Goal: Transaction & Acquisition: Purchase product/service

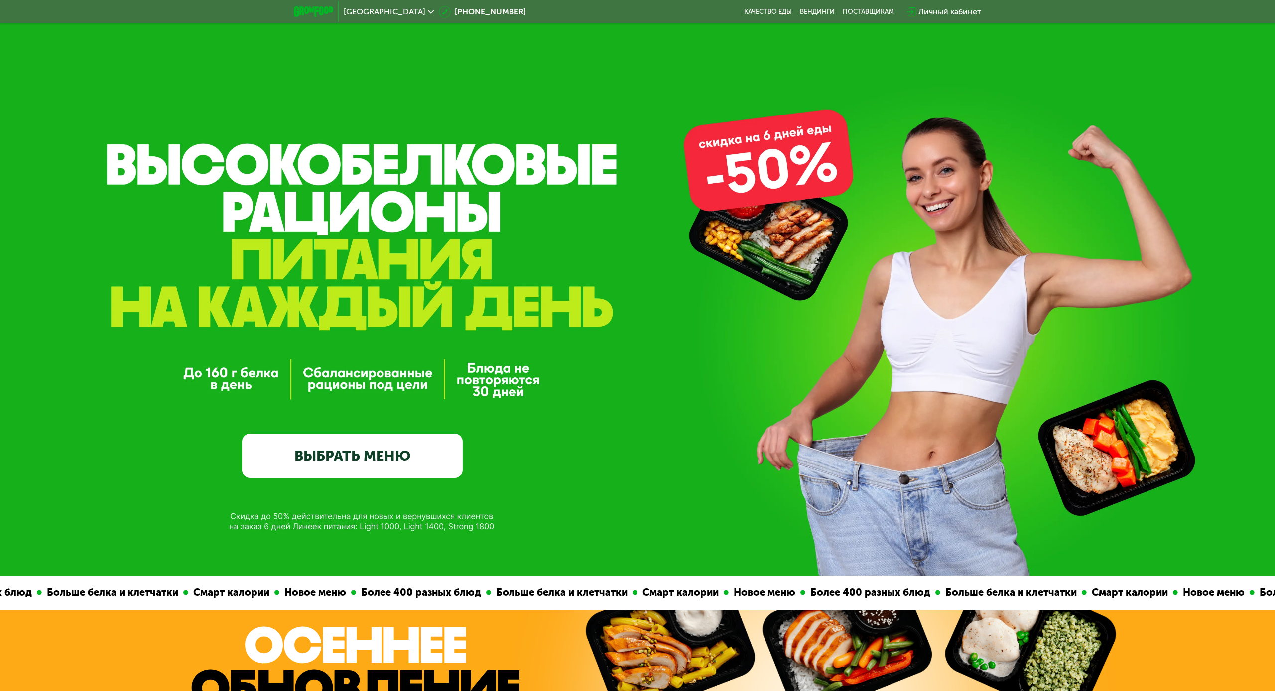
click at [330, 452] on link "ВЫБРАТЬ МЕНЮ" at bounding box center [352, 456] width 221 height 44
click at [342, 455] on link "ВЫБРАТЬ МЕНЮ" at bounding box center [352, 456] width 221 height 44
click at [342, 458] on link "ВЫБРАТЬ МЕНЮ" at bounding box center [352, 456] width 221 height 44
click at [343, 456] on link "ВЫБРАТЬ МЕНЮ" at bounding box center [352, 456] width 221 height 44
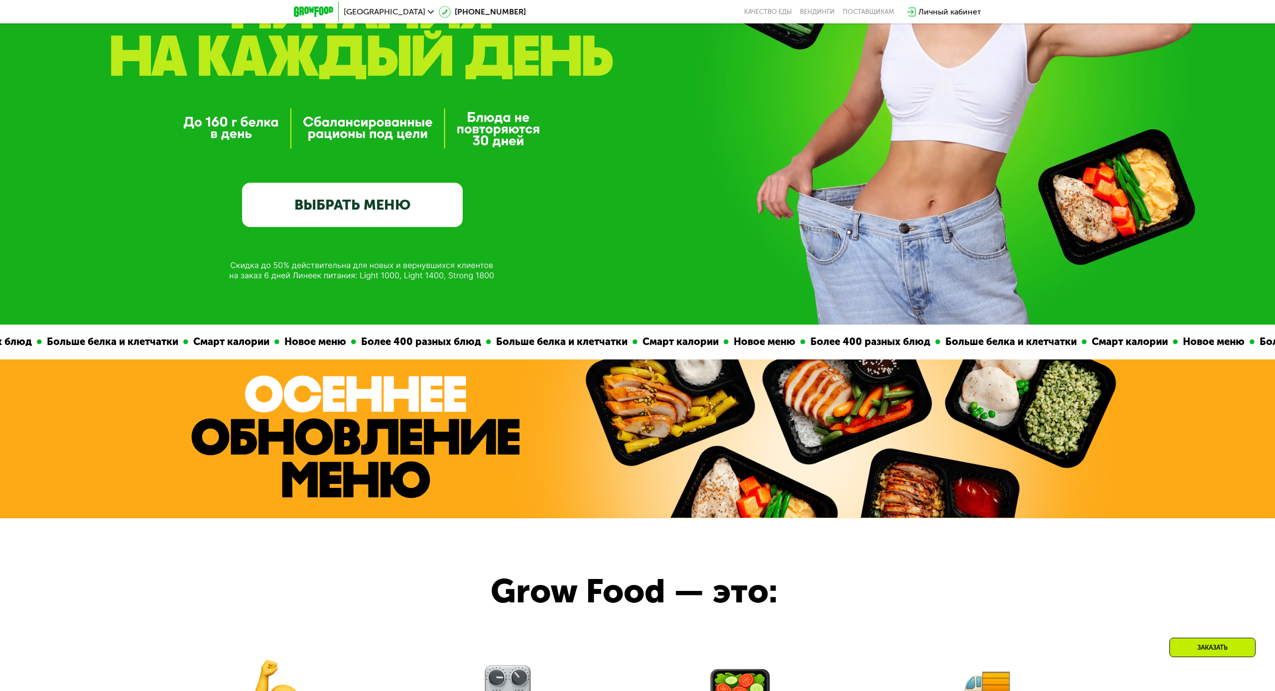
scroll to position [156, 0]
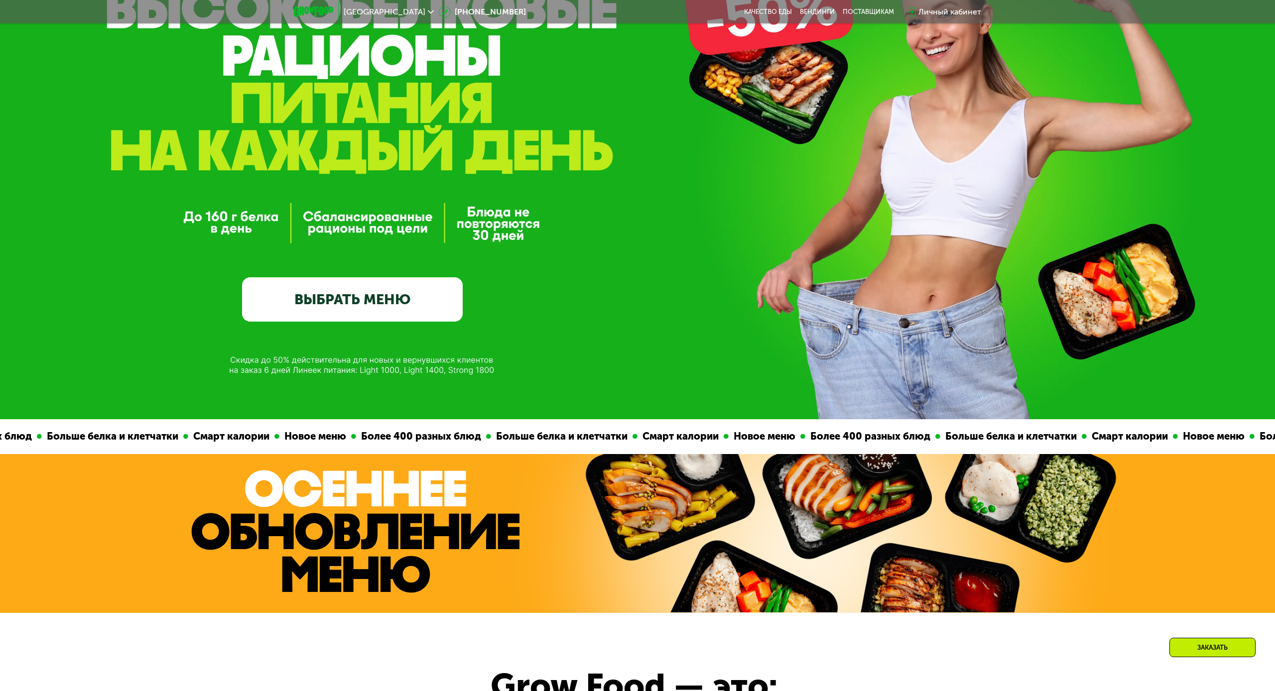
drag, startPoint x: 328, startPoint y: 322, endPoint x: 326, endPoint y: 314, distance: 8.6
click at [328, 322] on div "GrowFood — доставка правильного питания ВЫБРАТЬ МЕНЮ" at bounding box center [637, 132] width 1275 height 576
click at [325, 308] on link "ВЫБРАТЬ МЕНЮ" at bounding box center [352, 299] width 221 height 44
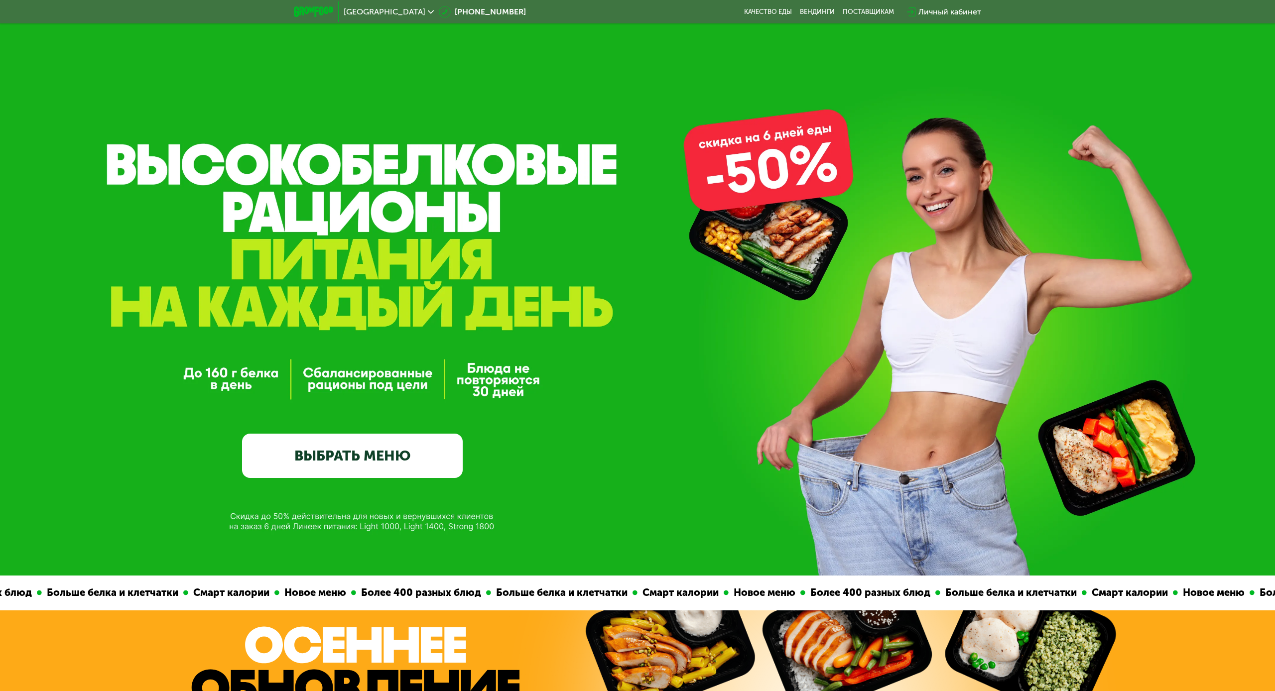
click at [340, 454] on link "ВЫБРАТЬ МЕНЮ" at bounding box center [352, 456] width 221 height 44
drag, startPoint x: 756, startPoint y: 10, endPoint x: 761, endPoint y: 11, distance: 5.0
click at [756, 10] on link "Качество еды" at bounding box center [768, 12] width 48 height 8
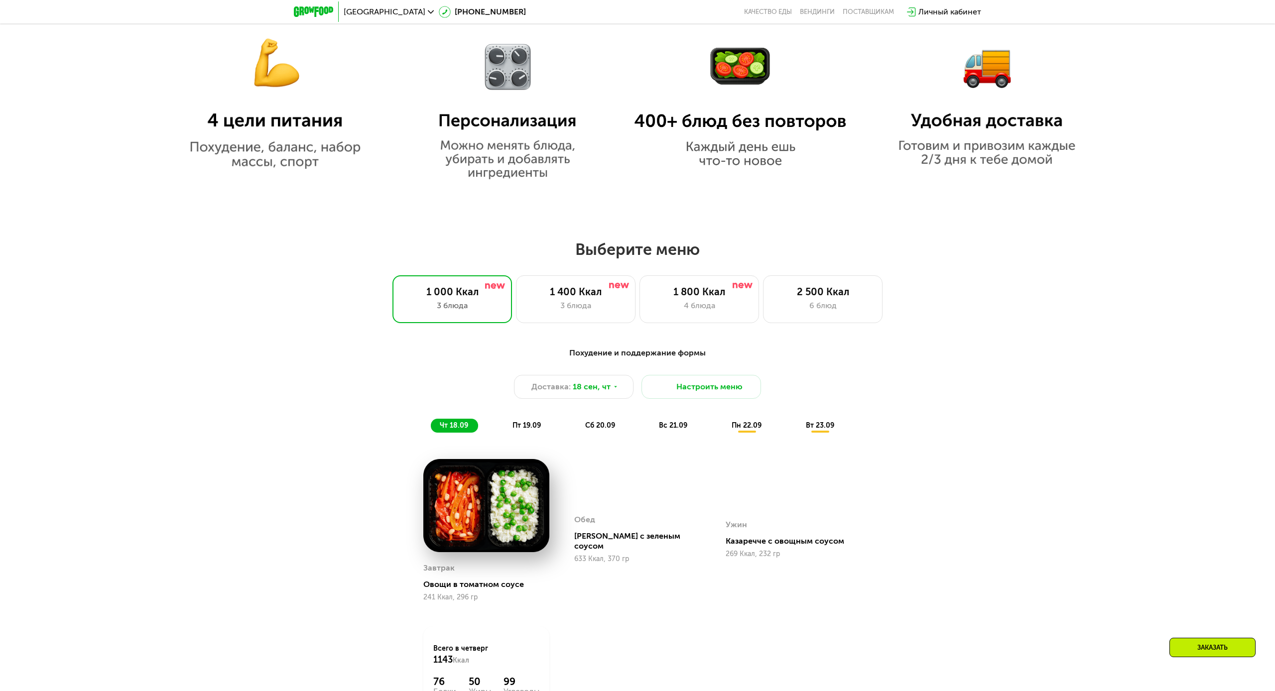
scroll to position [964, 0]
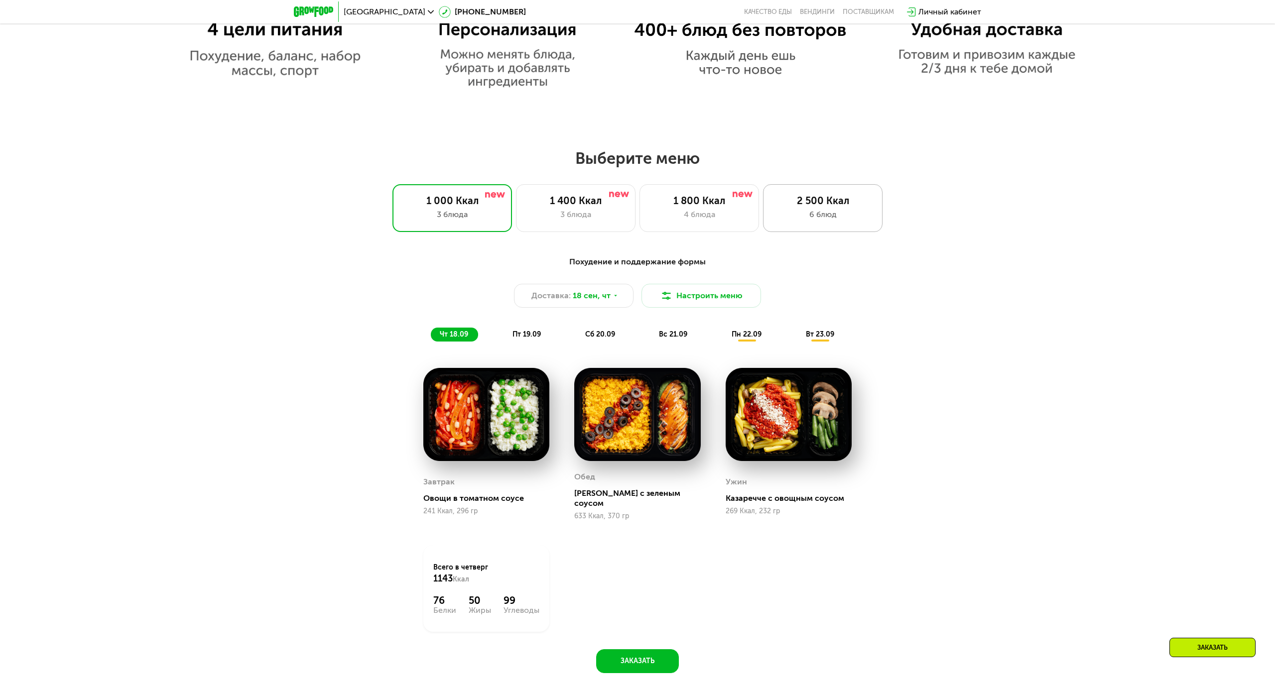
click at [819, 212] on div "6 блюд" at bounding box center [822, 215] width 99 height 12
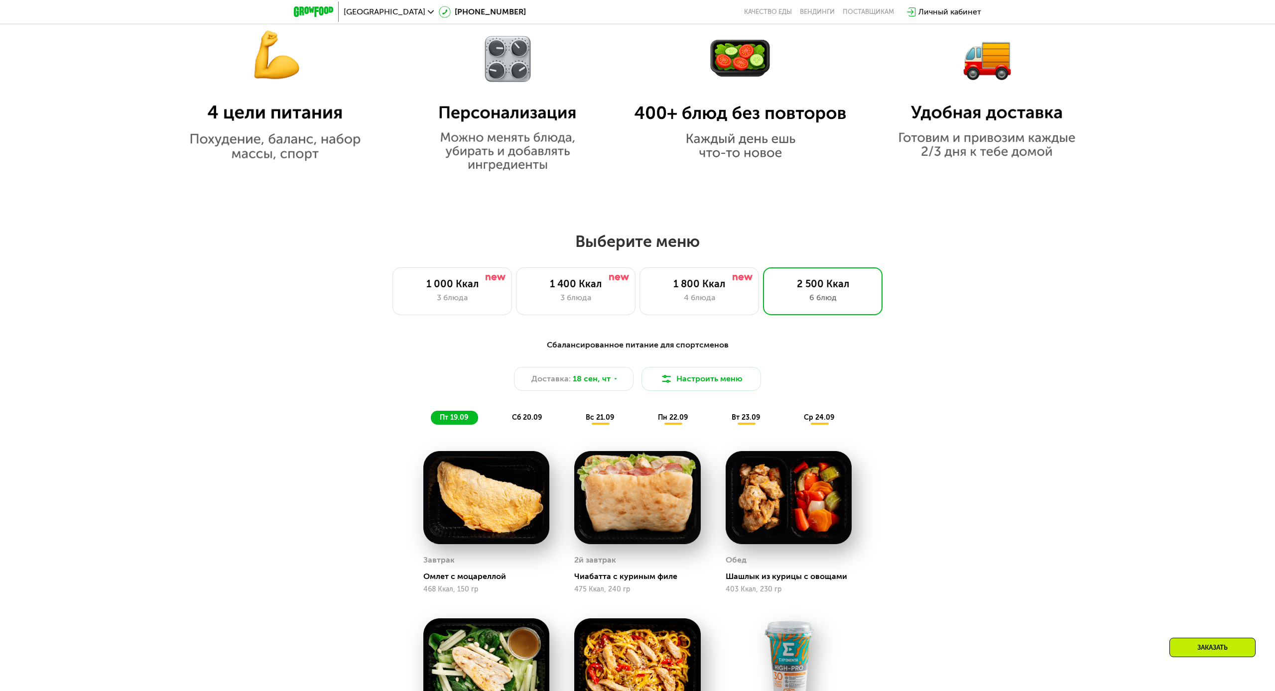
scroll to position [805, 0]
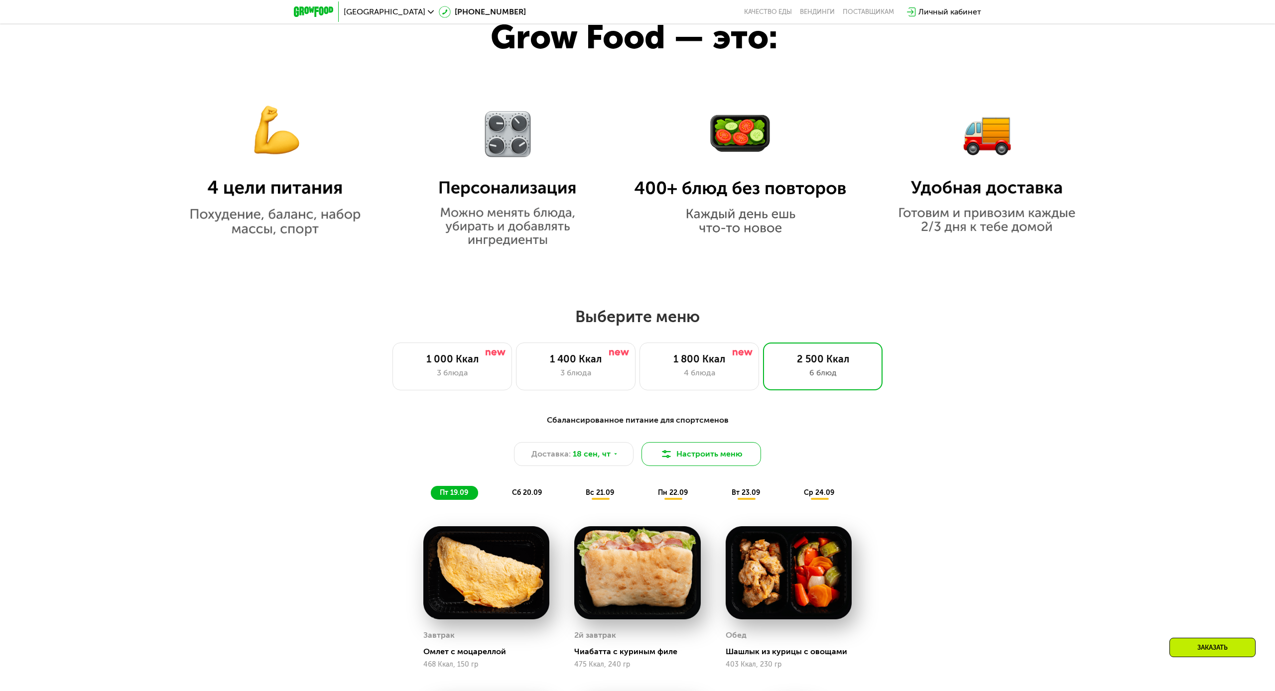
click at [700, 452] on button "Настроить меню" at bounding box center [702, 454] width 120 height 24
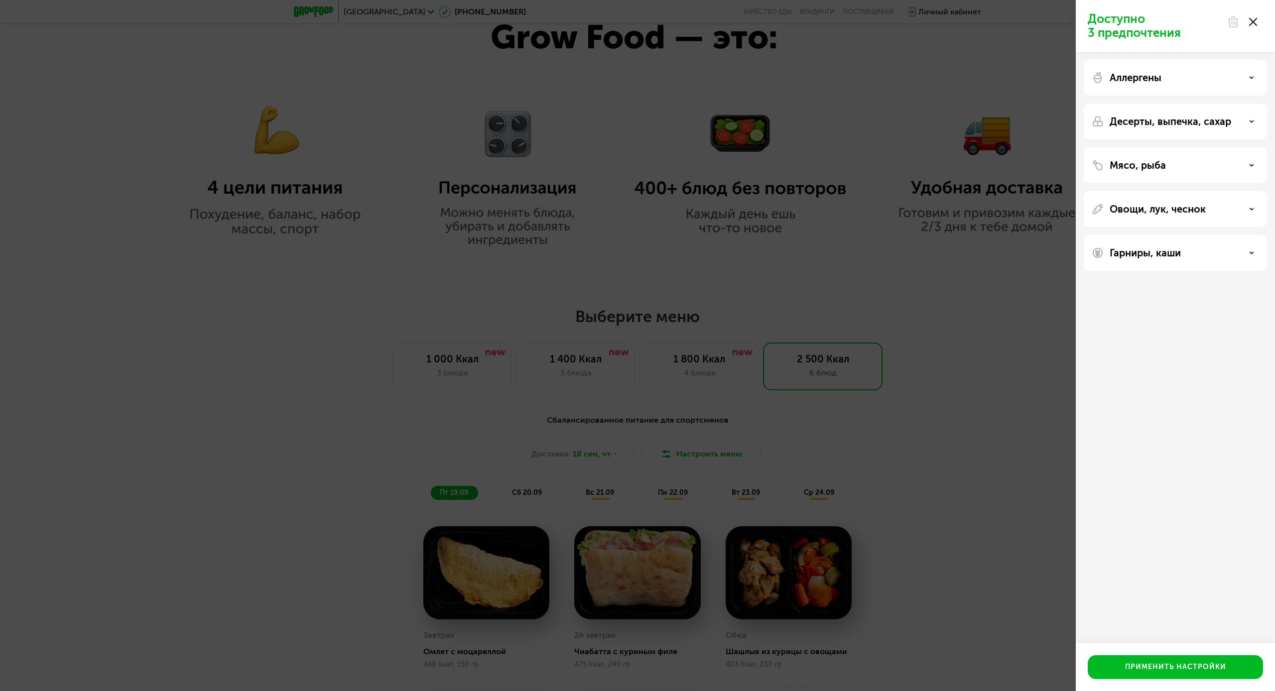
click at [1153, 170] on p "Мясо, рыба" at bounding box center [1138, 165] width 56 height 12
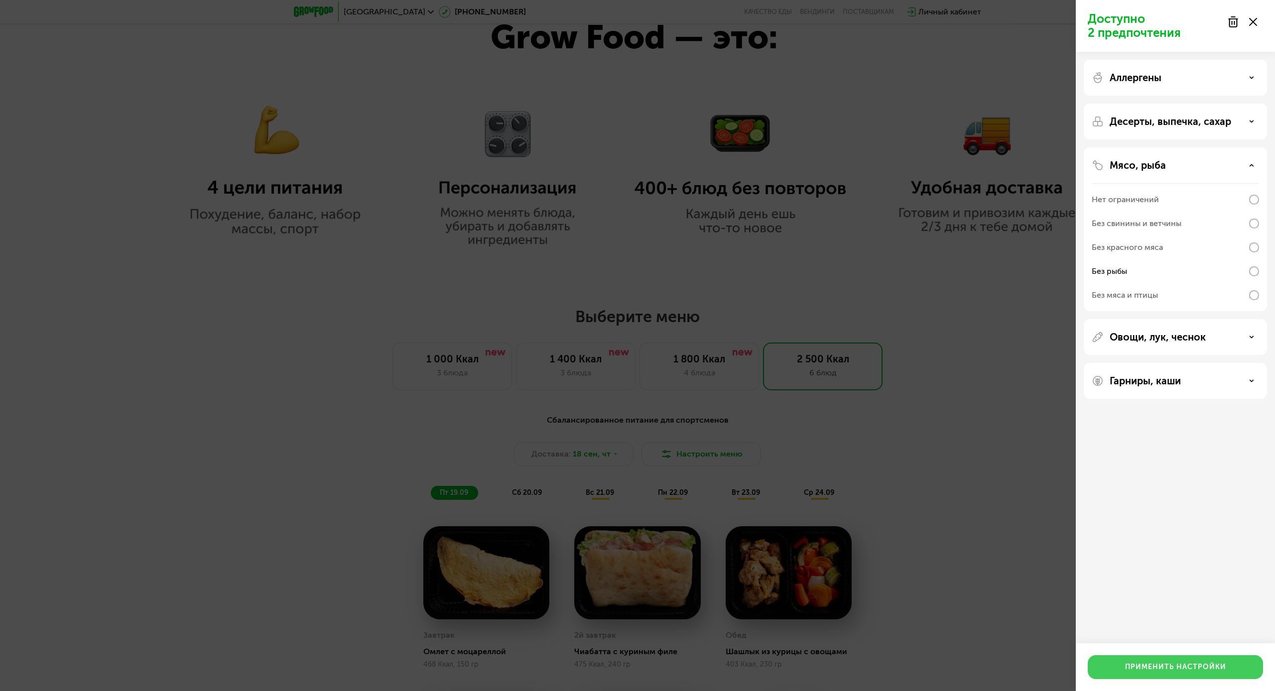
click at [1176, 669] on div "Применить настройки" at bounding box center [1175, 667] width 101 height 10
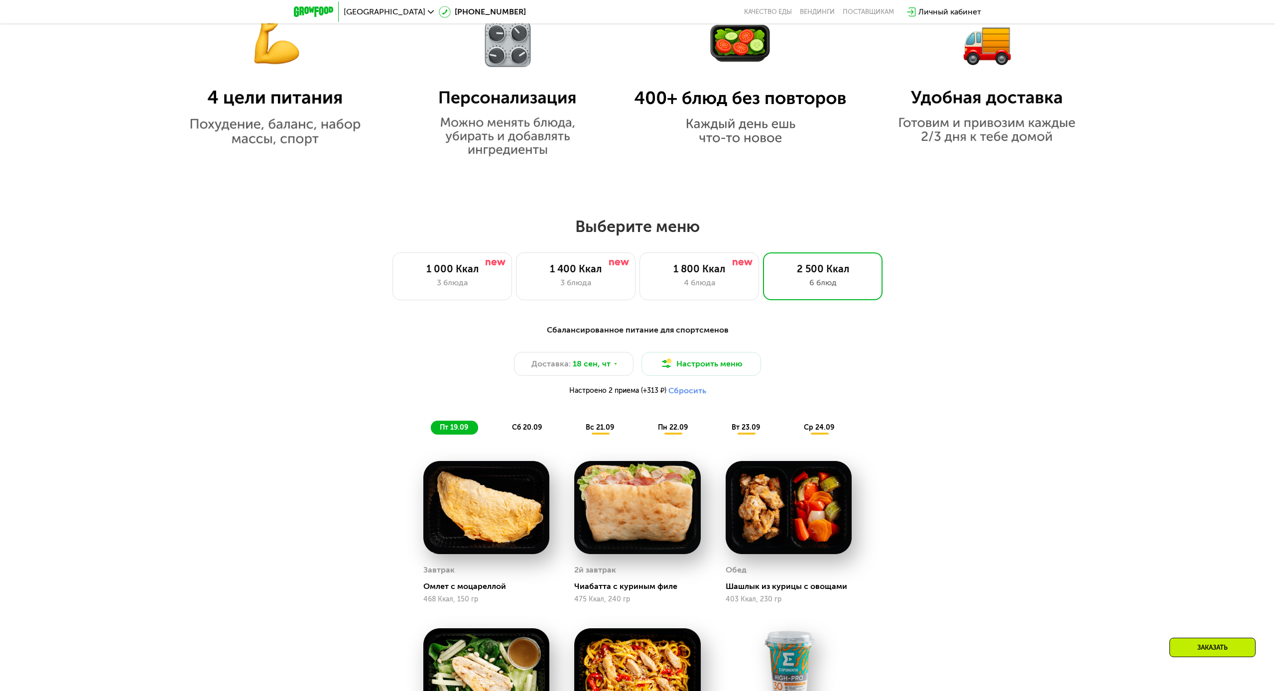
scroll to position [924, 0]
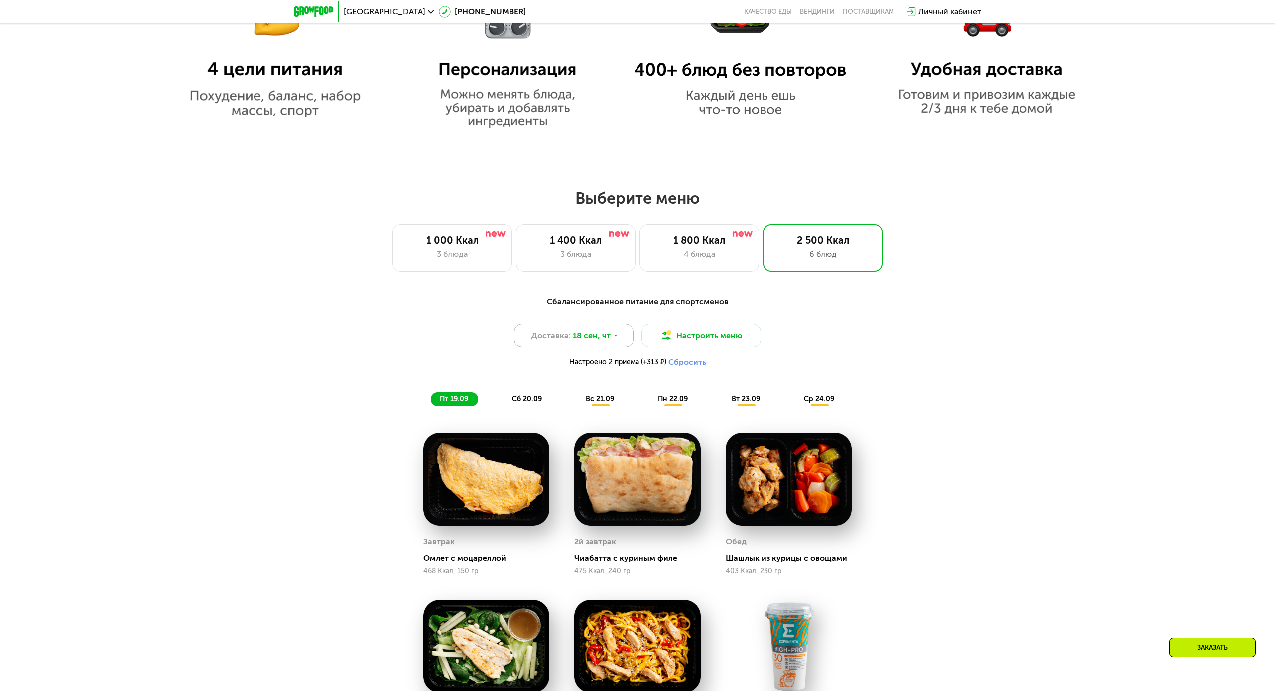
click at [595, 341] on span "18 сен, чт" at bounding box center [592, 336] width 38 height 12
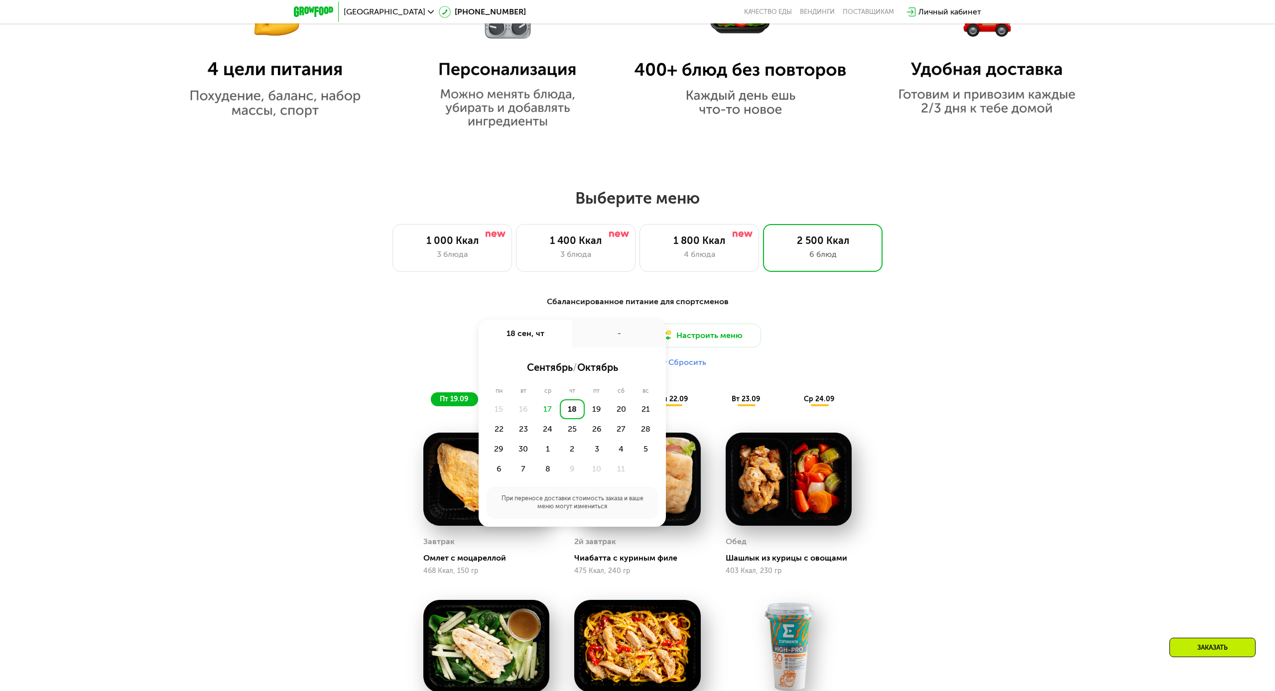
click at [964, 386] on div "Сбалансированное питание для спортсменов Доставка: 18 сен, чт 18 сен, чт - сент…" at bounding box center [637, 606] width 1275 height 648
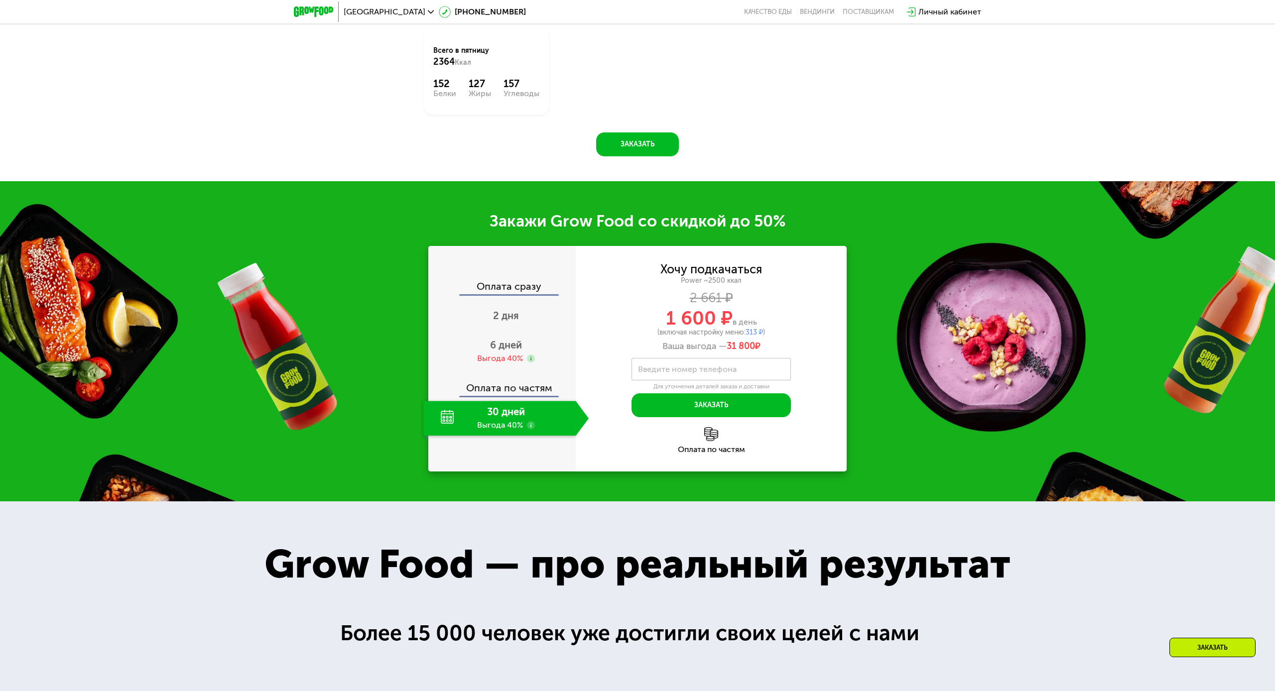
scroll to position [1673, 0]
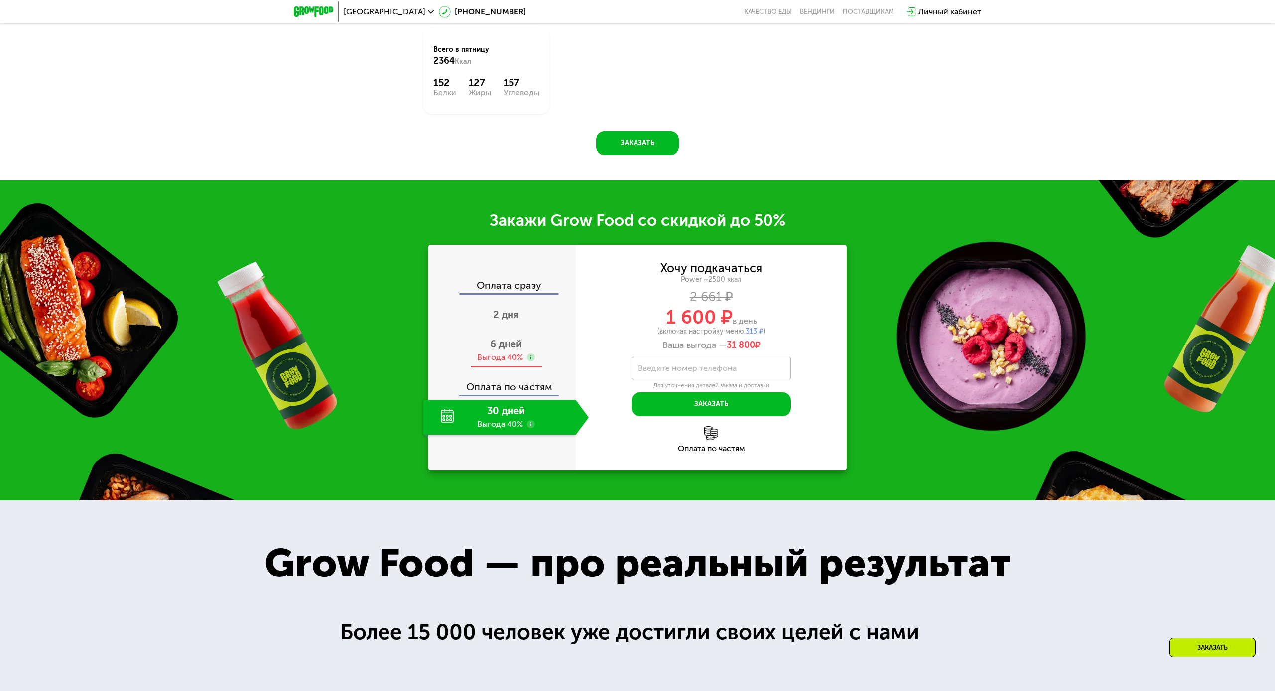
click at [509, 345] on span "6 дней" at bounding box center [506, 344] width 32 height 12
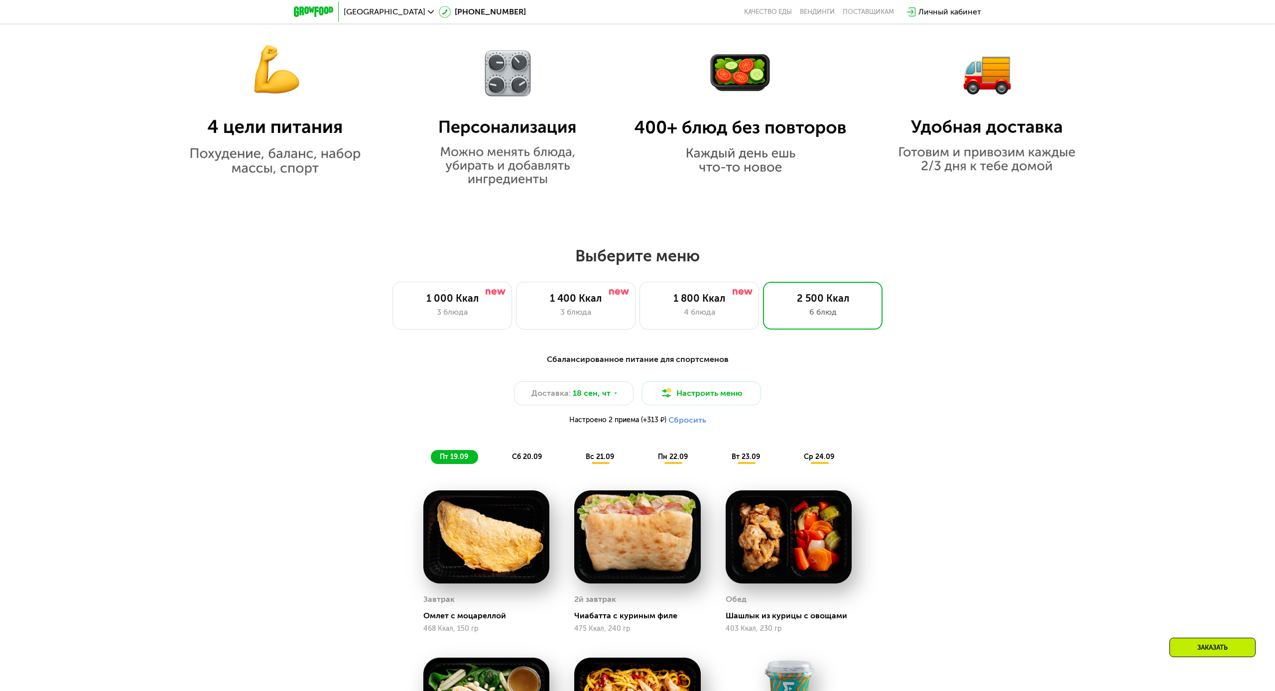
scroll to position [867, 0]
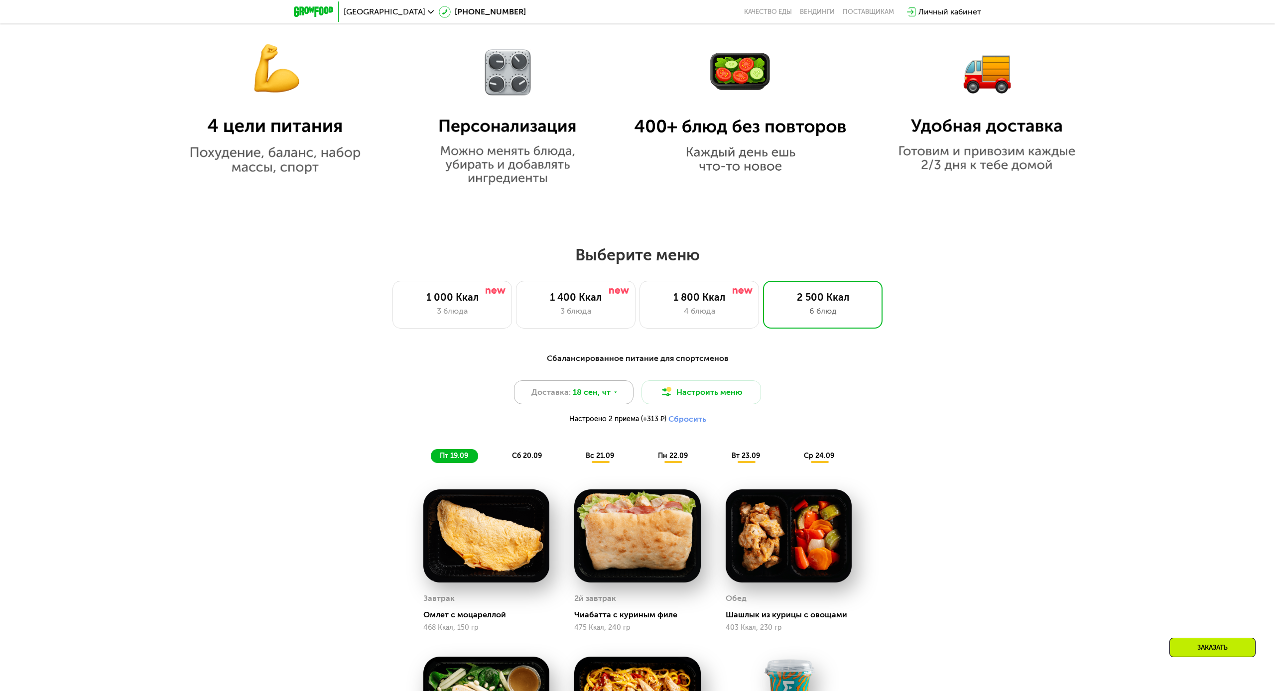
click at [580, 388] on span "18 сен, чт" at bounding box center [592, 392] width 38 height 12
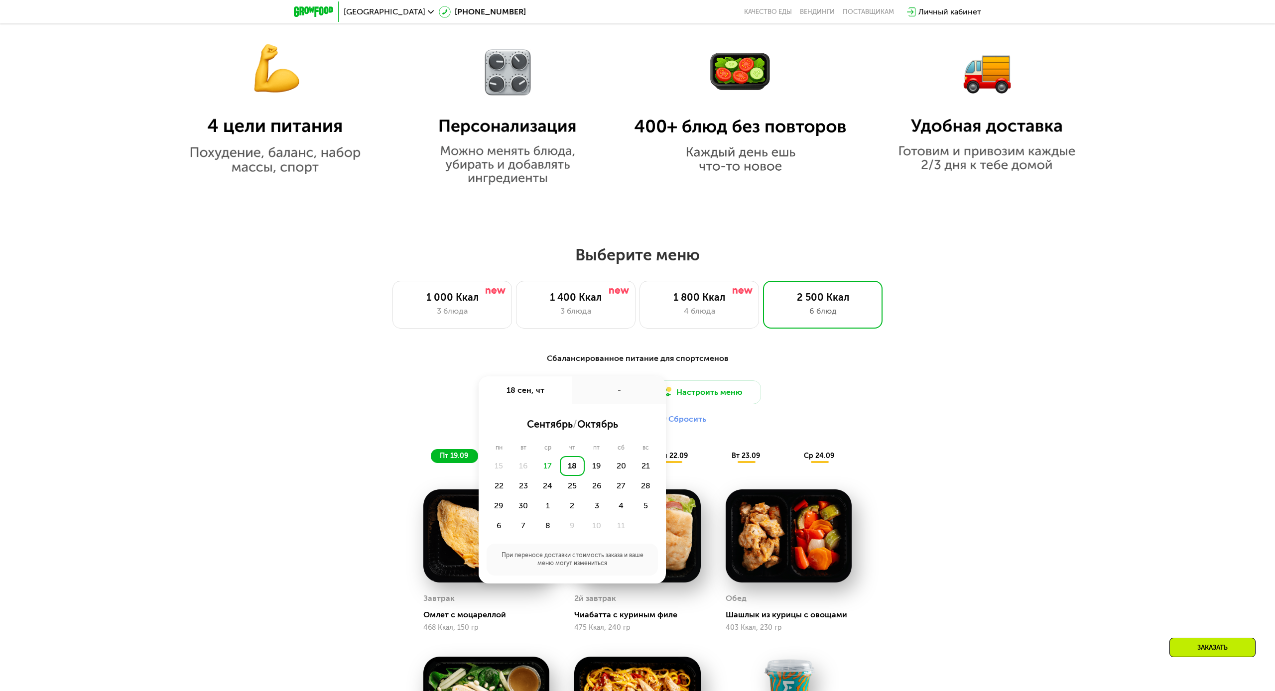
click at [918, 407] on div "Доставка: 18 сен, чт 18 сен, чт - сентябрь / октябрь пн вт ср чт пт сб вс 15 16…" at bounding box center [638, 405] width 590 height 49
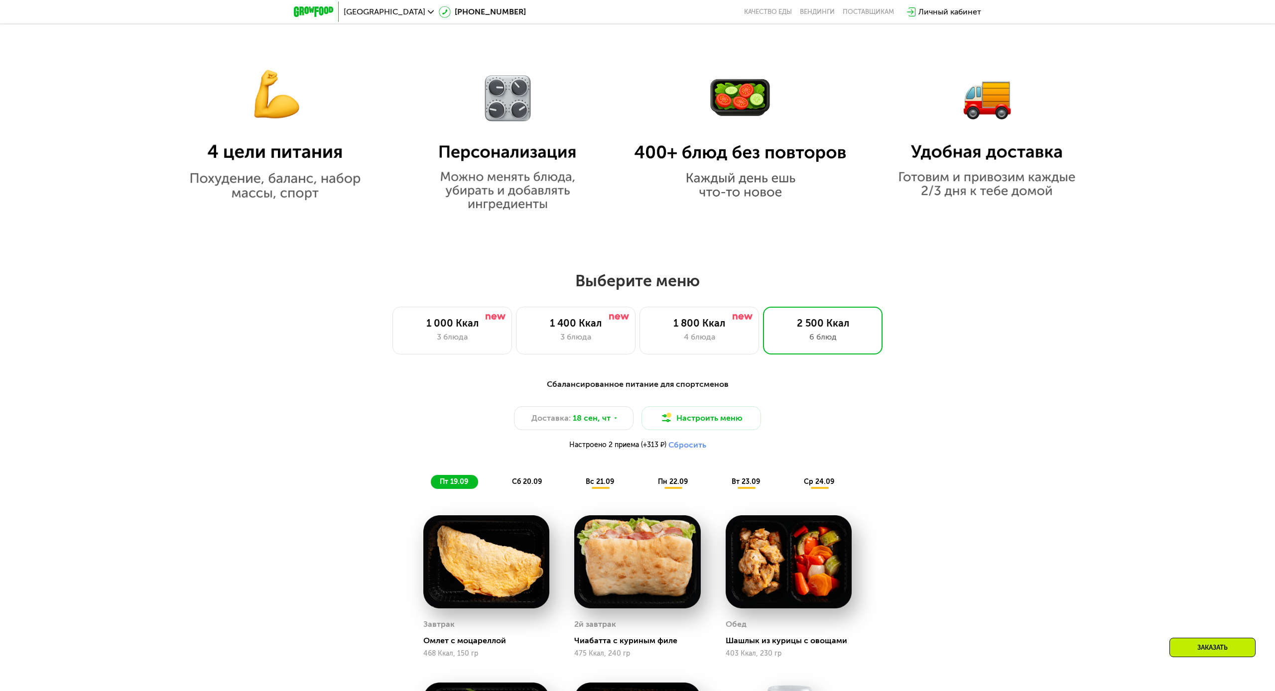
scroll to position [810, 0]
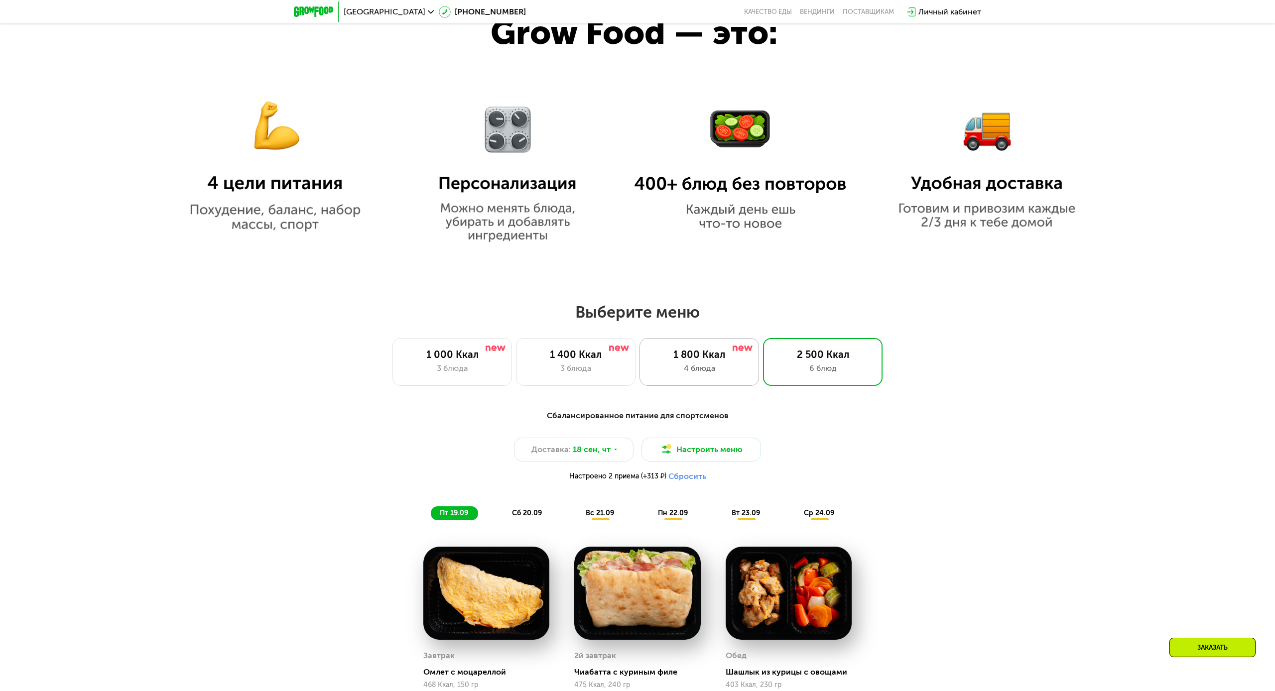
click at [701, 360] on div "1 800 Ккал" at bounding box center [699, 355] width 99 height 12
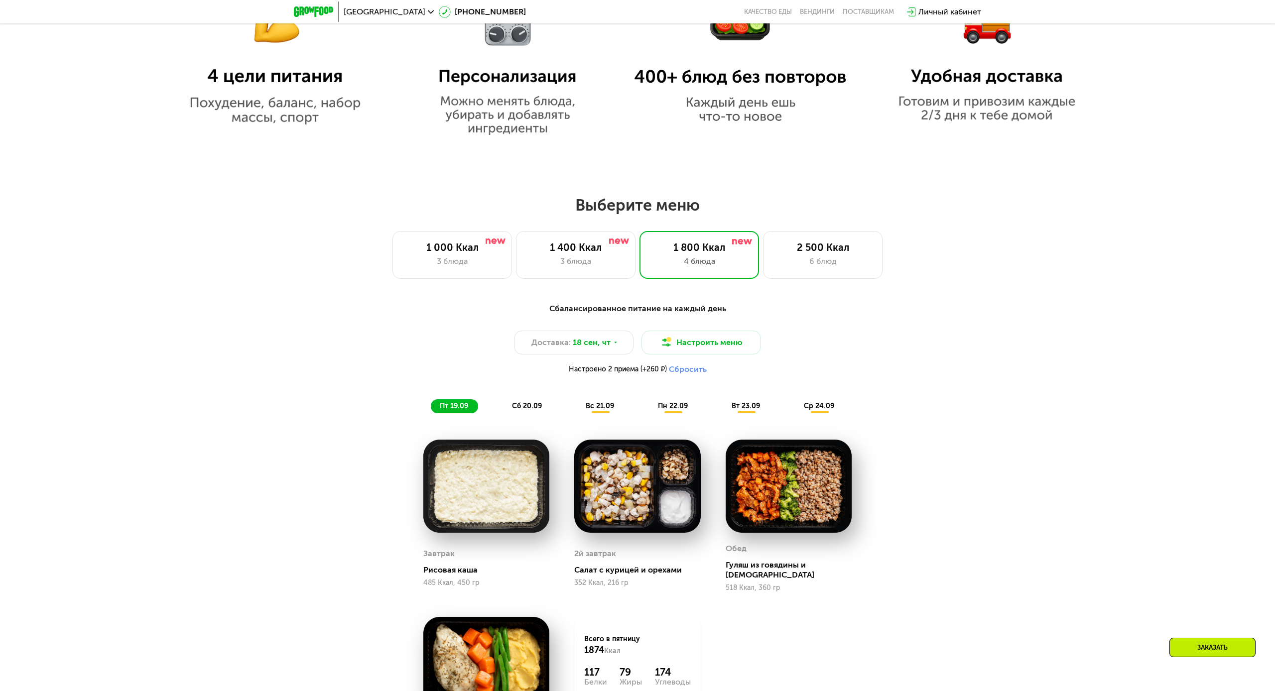
scroll to position [908, 0]
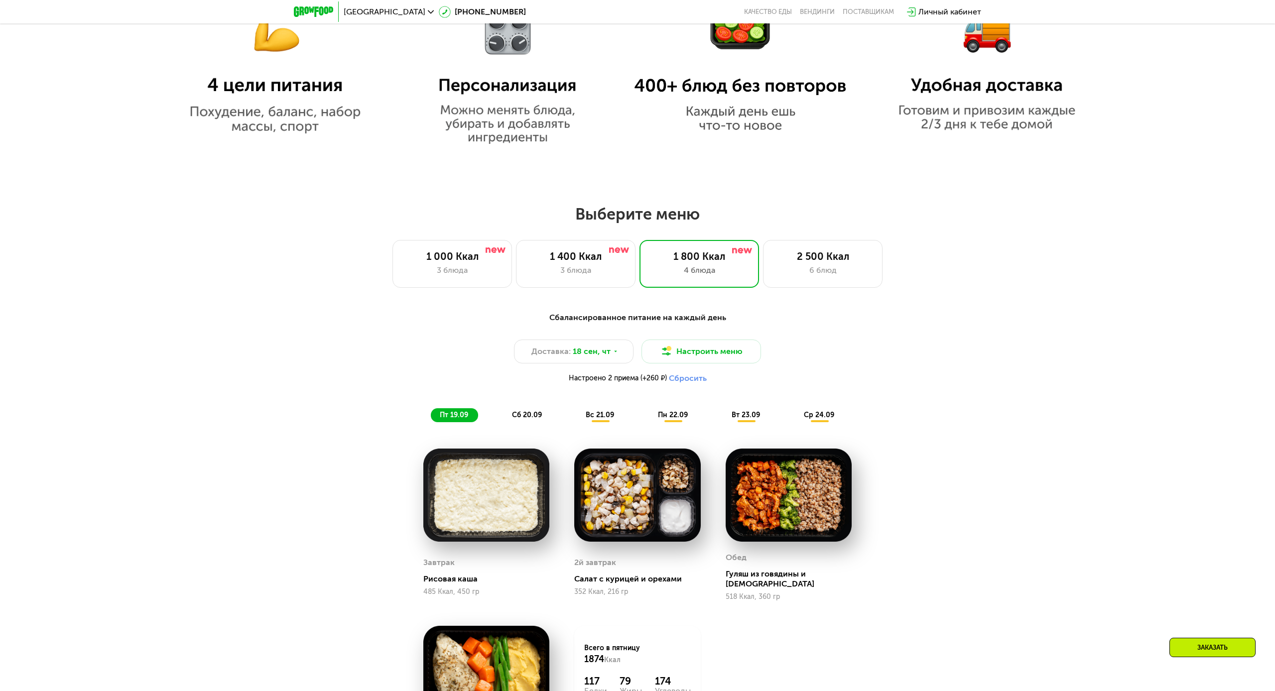
drag, startPoint x: 823, startPoint y: 265, endPoint x: 867, endPoint y: 290, distance: 50.8
click at [823, 265] on div "6 блюд" at bounding box center [822, 270] width 99 height 12
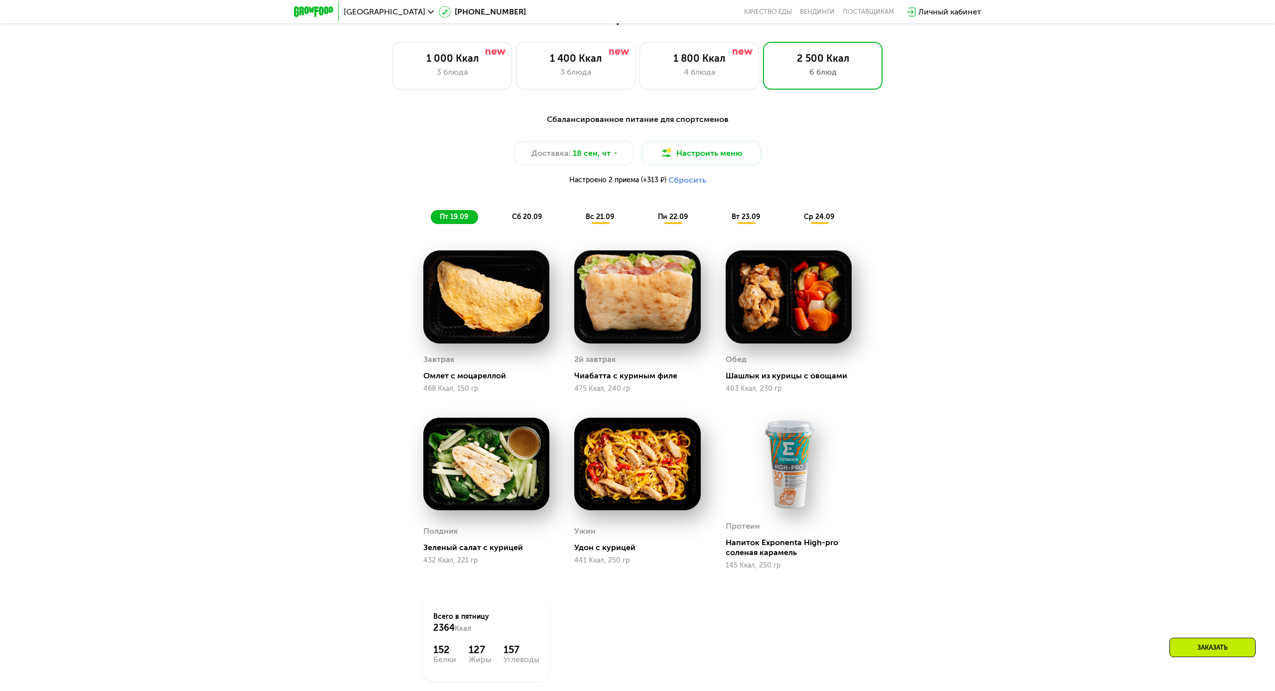
scroll to position [1125, 0]
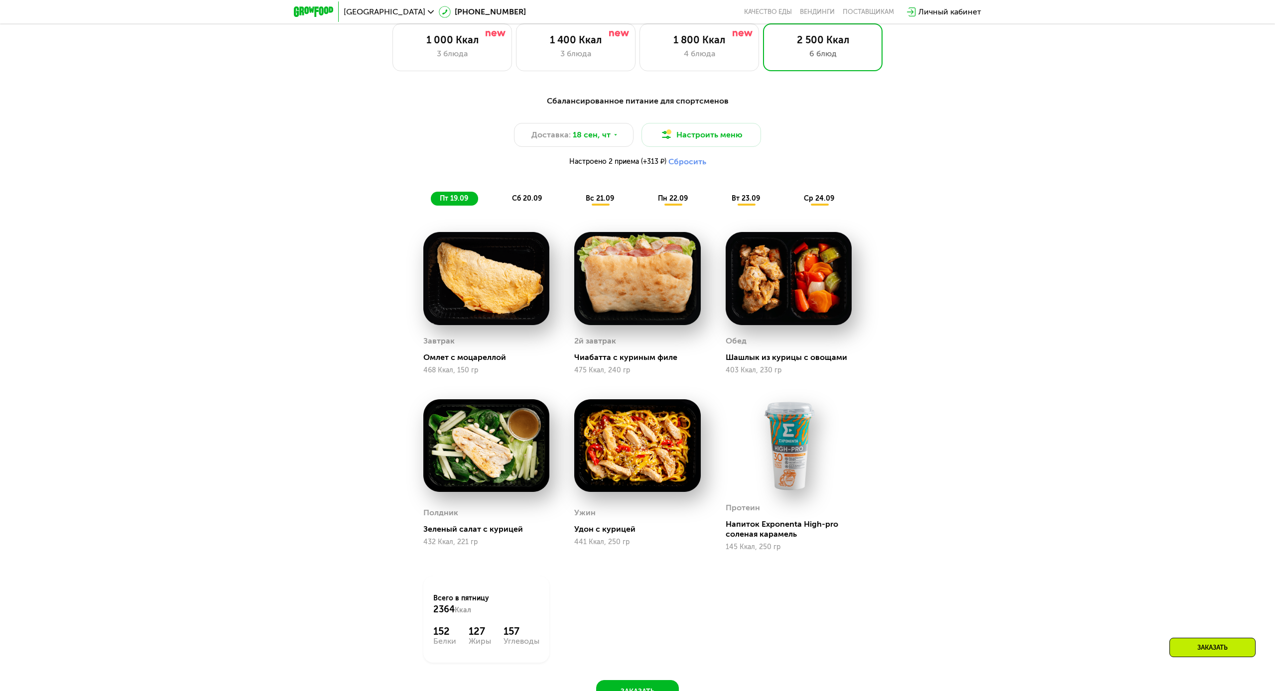
click at [536, 199] on span "сб 20.09" at bounding box center [527, 198] width 30 height 8
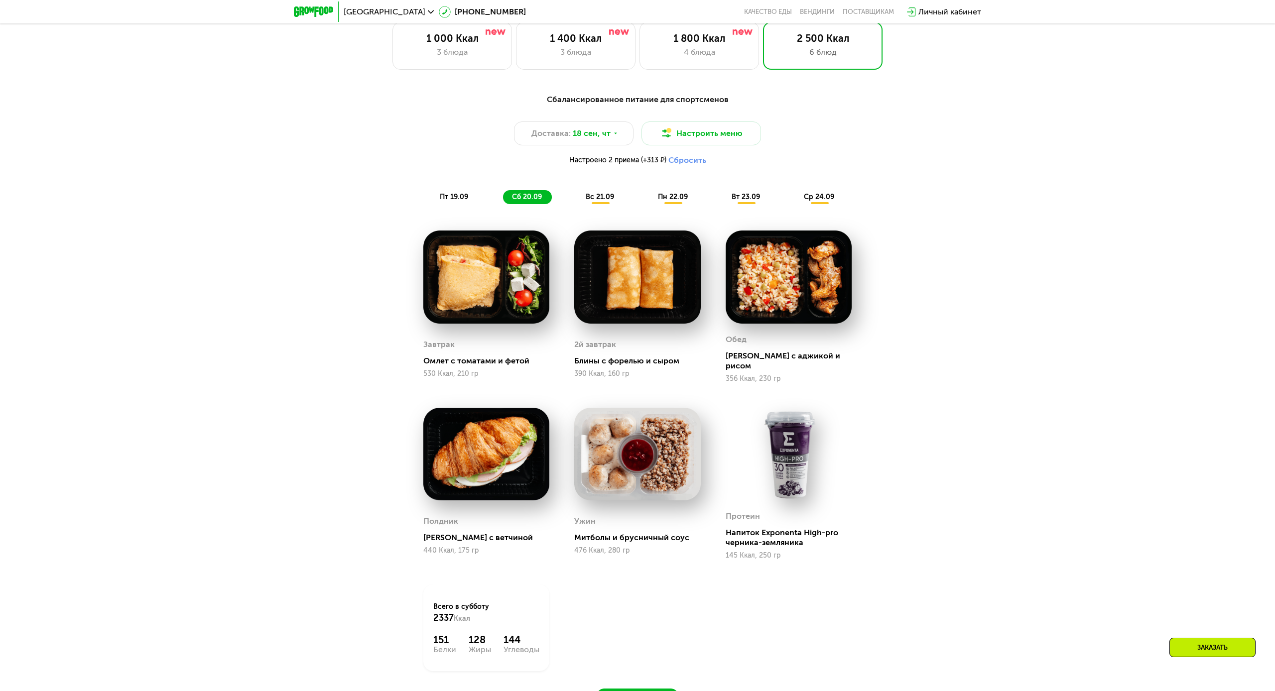
scroll to position [1125, 0]
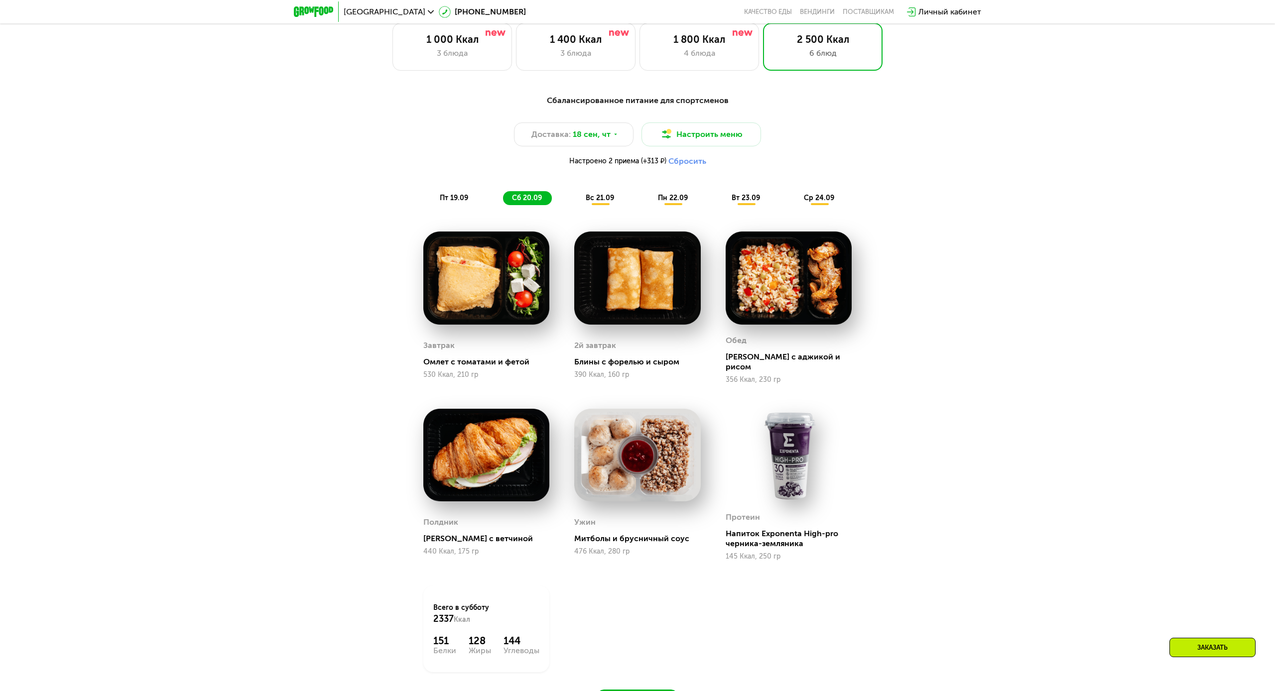
click at [593, 199] on span "вс 21.09" at bounding box center [600, 198] width 28 height 8
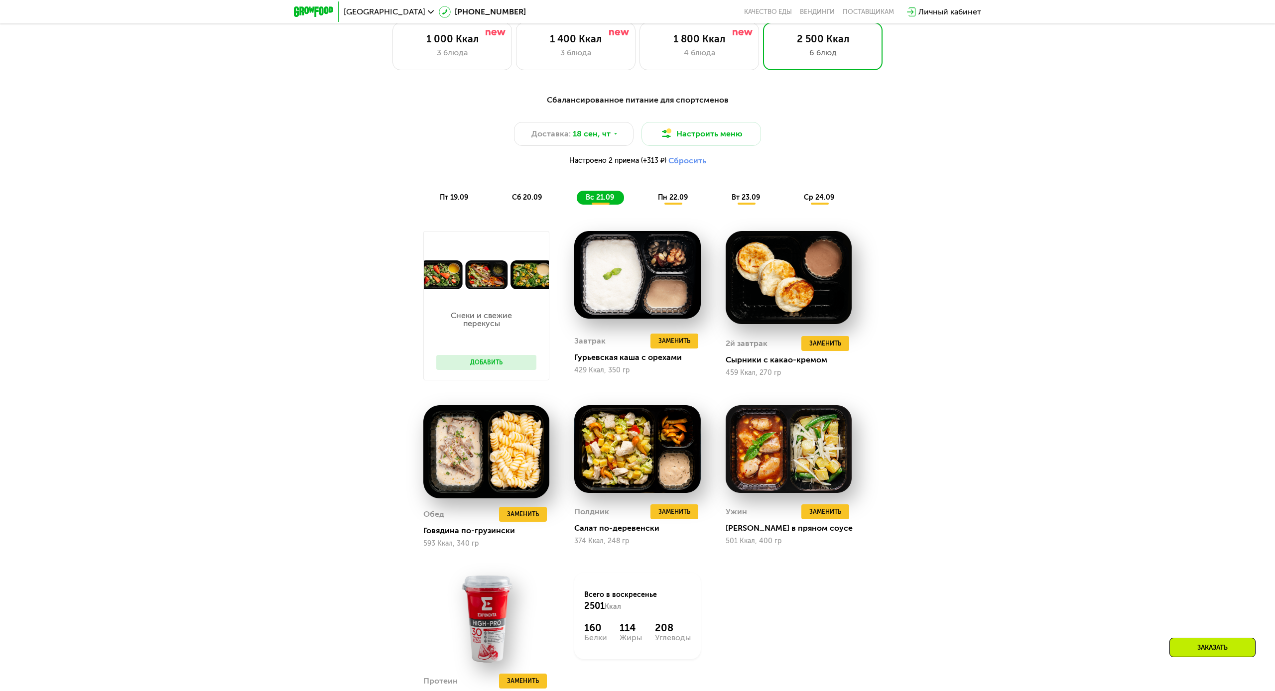
scroll to position [1127, 0]
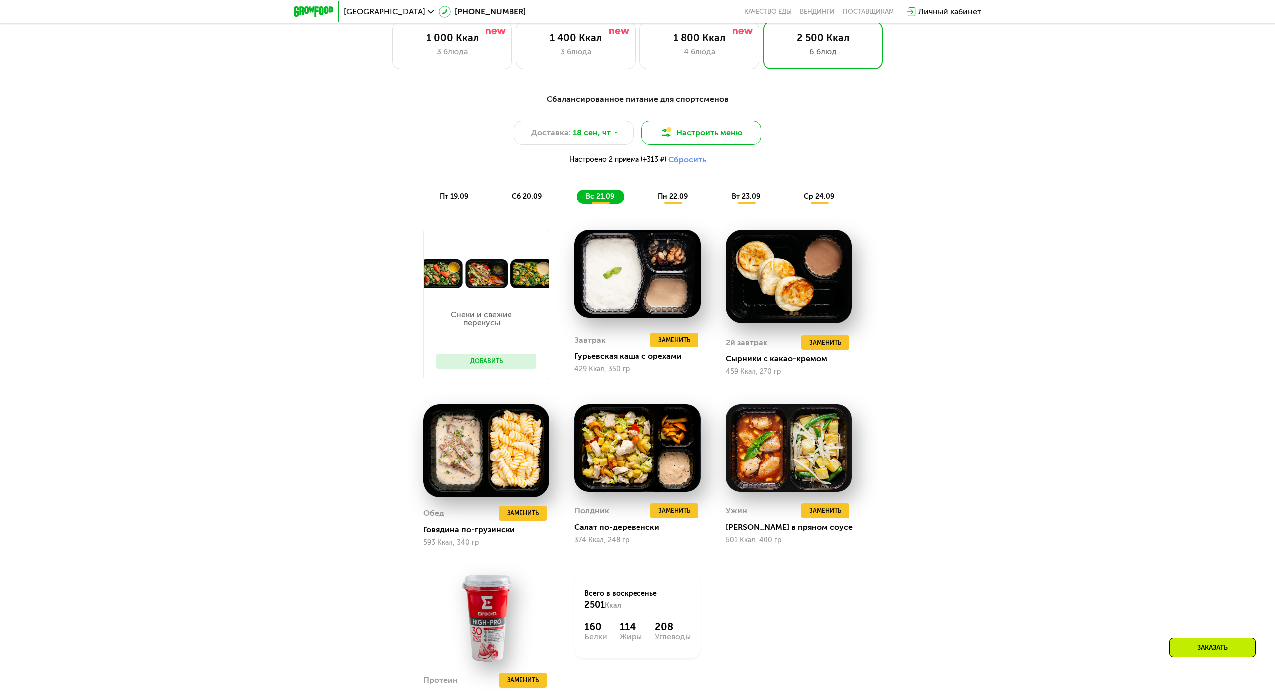
click at [699, 132] on button "Настроить меню" at bounding box center [702, 133] width 120 height 24
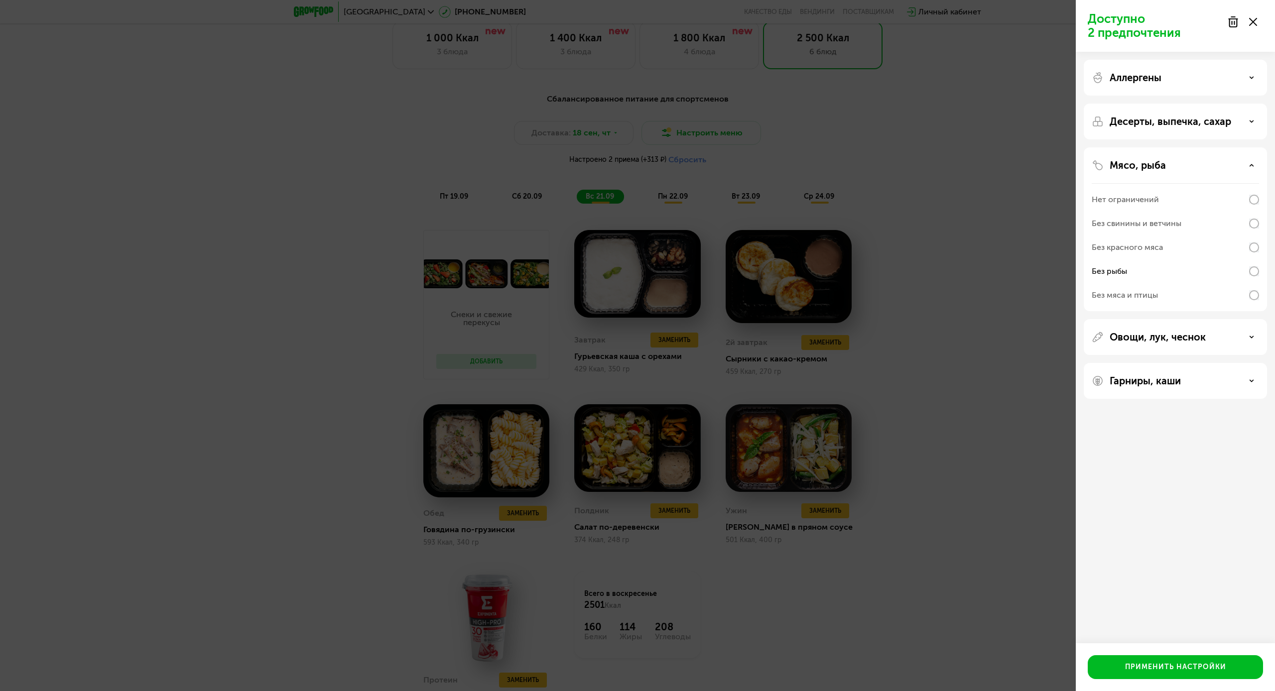
click at [1203, 79] on div "Аллергены" at bounding box center [1175, 78] width 167 height 12
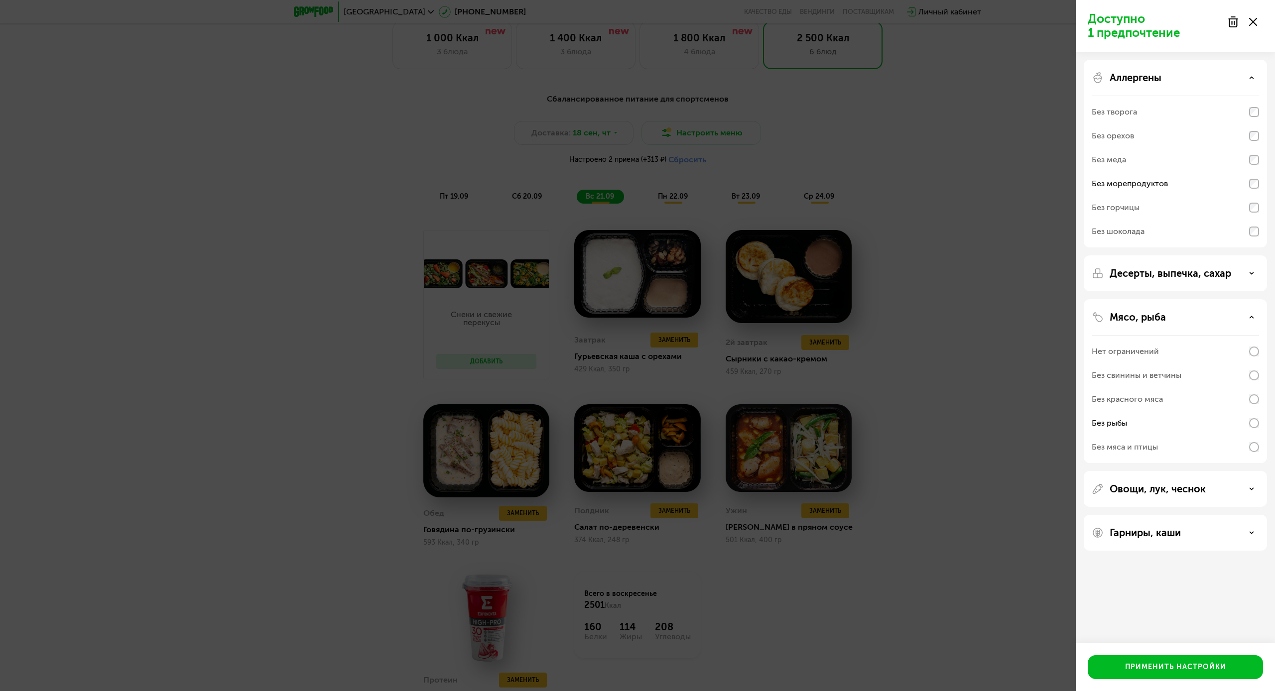
click at [1251, 489] on use at bounding box center [1251, 488] width 3 height 1
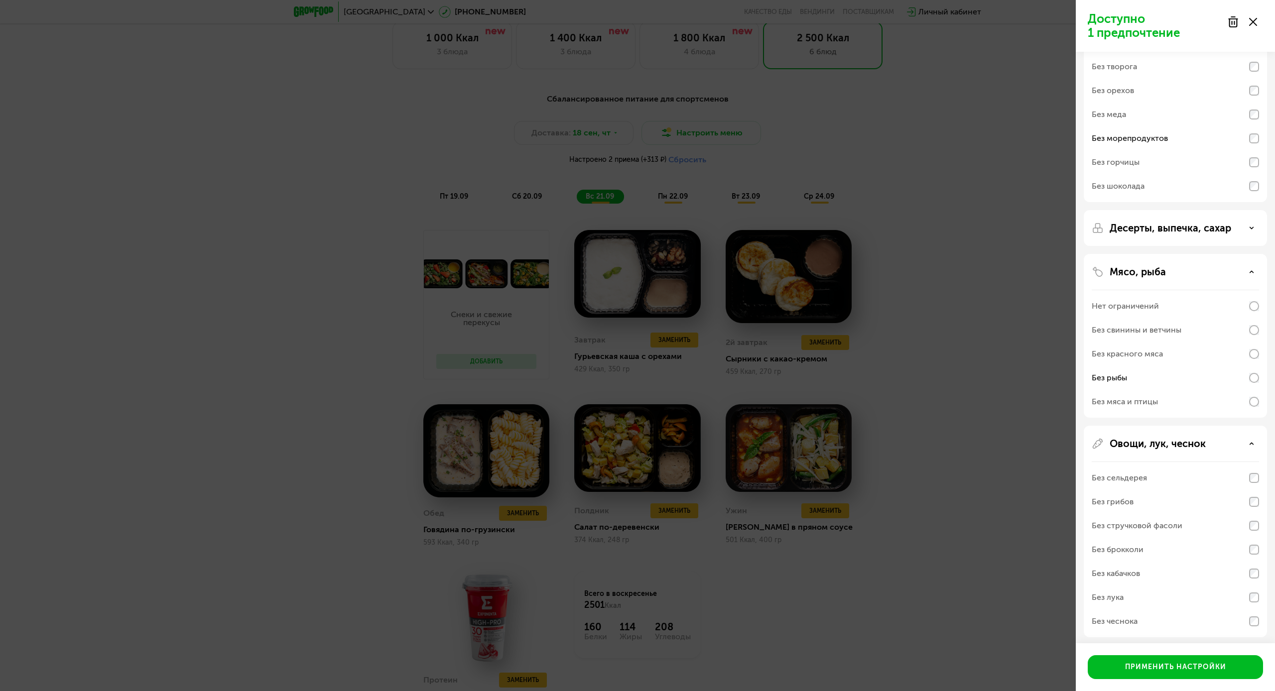
scroll to position [36, 0]
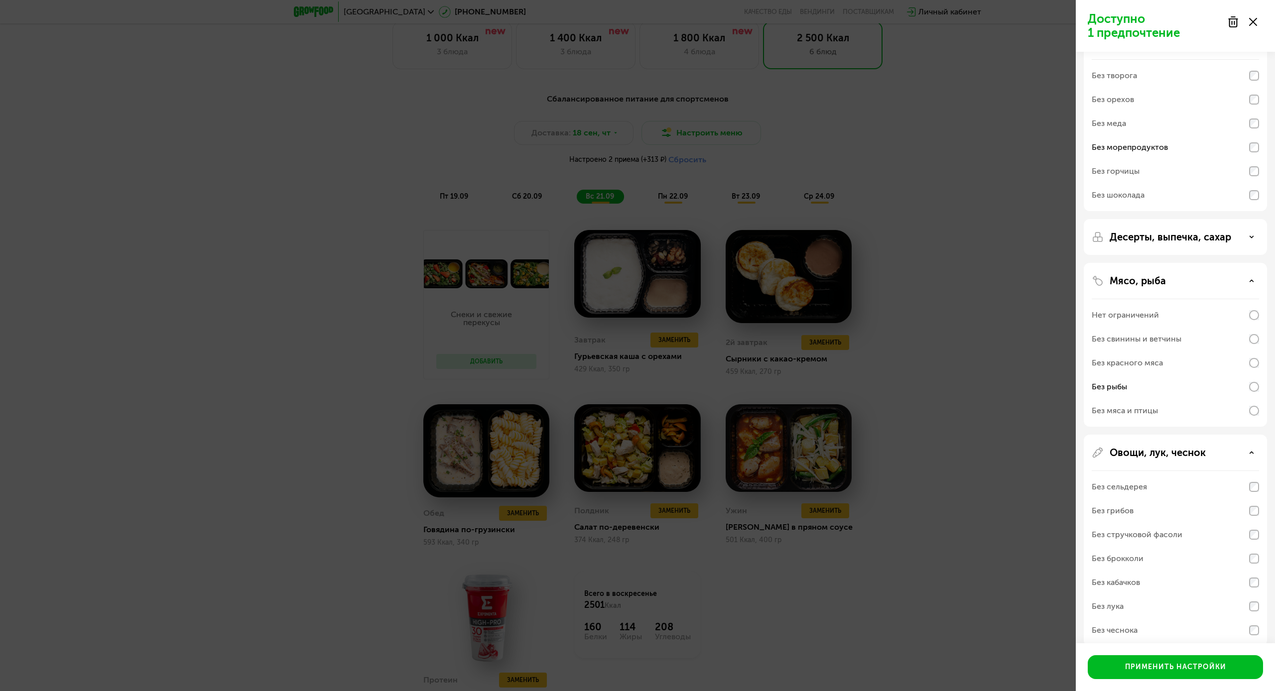
click at [1252, 452] on use at bounding box center [1251, 452] width 3 height 1
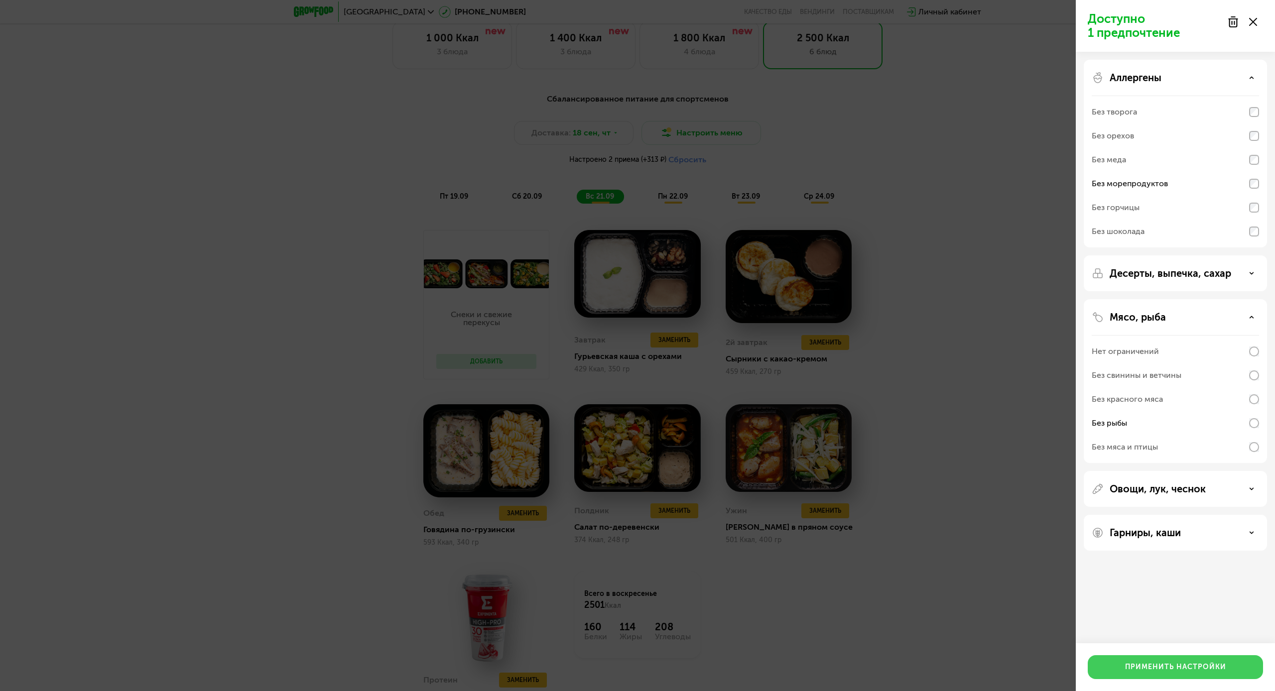
click at [1169, 663] on div "Применить настройки" at bounding box center [1175, 667] width 101 height 10
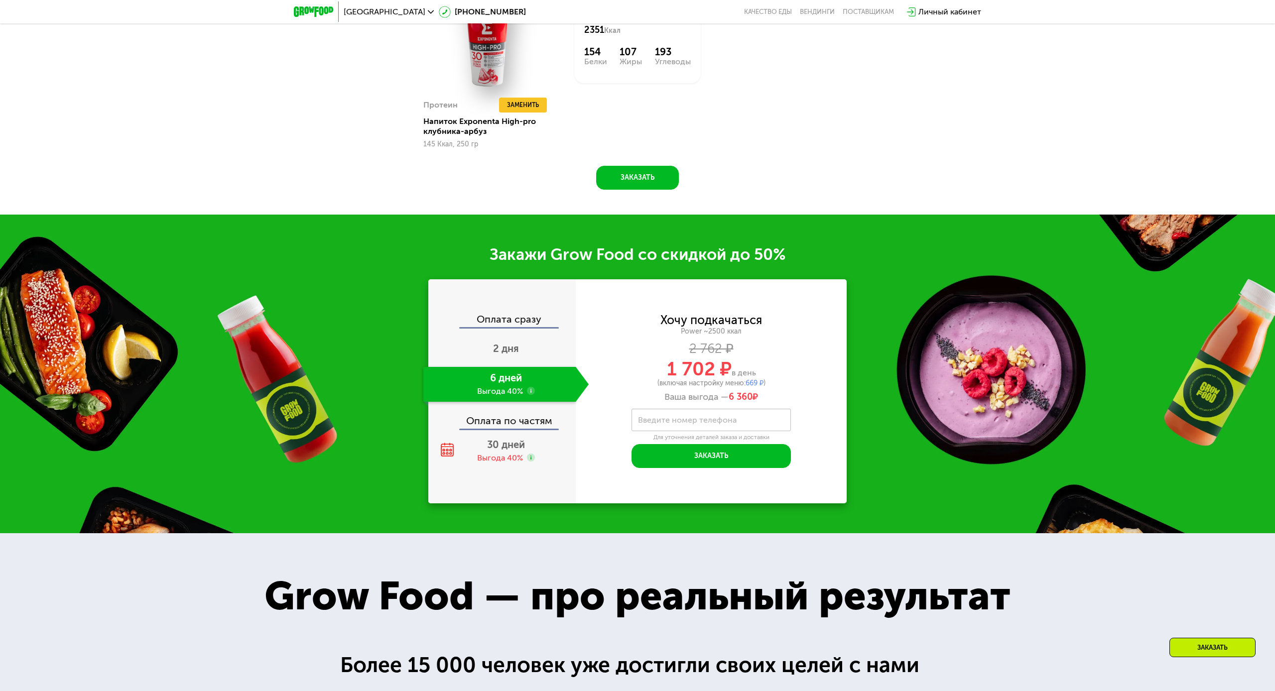
scroll to position [1755, 0]
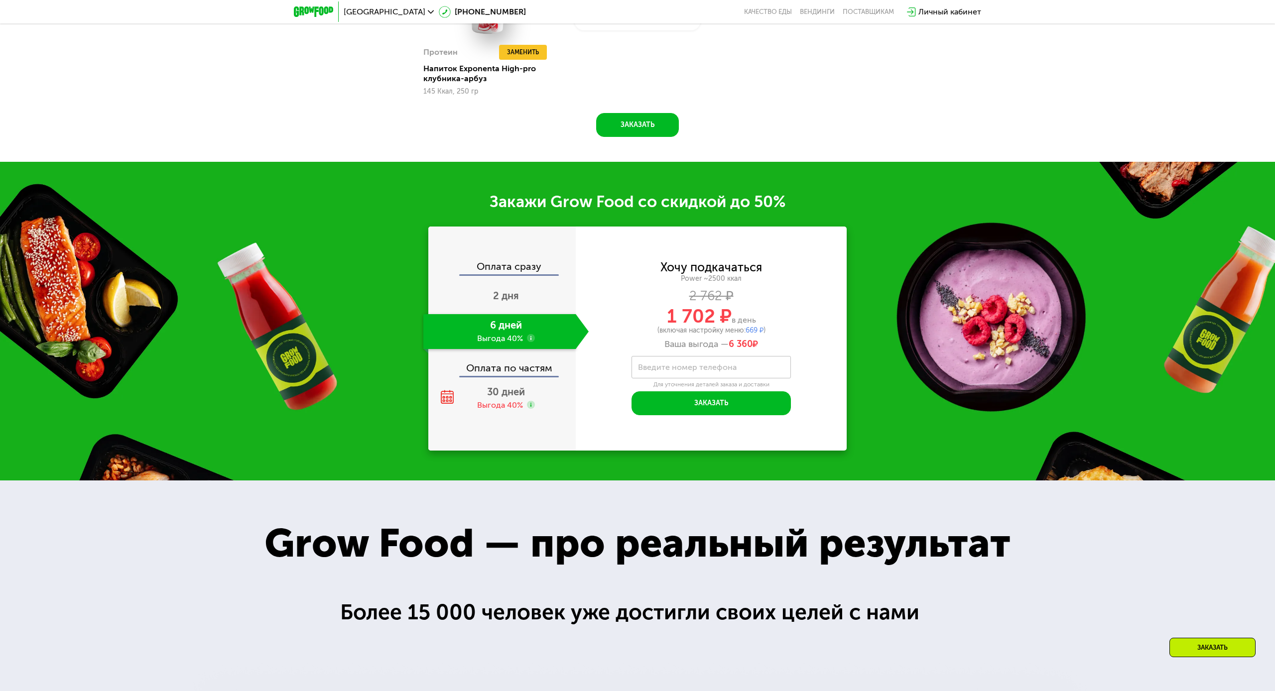
click at [501, 269] on div "Оплата сразу" at bounding box center [502, 267] width 146 height 13
drag, startPoint x: 501, startPoint y: 266, endPoint x: 501, endPoint y: 275, distance: 8.5
click at [501, 266] on div "Оплата сразу" at bounding box center [502, 267] width 146 height 13
click at [501, 294] on span "2 дня" at bounding box center [506, 296] width 26 height 12
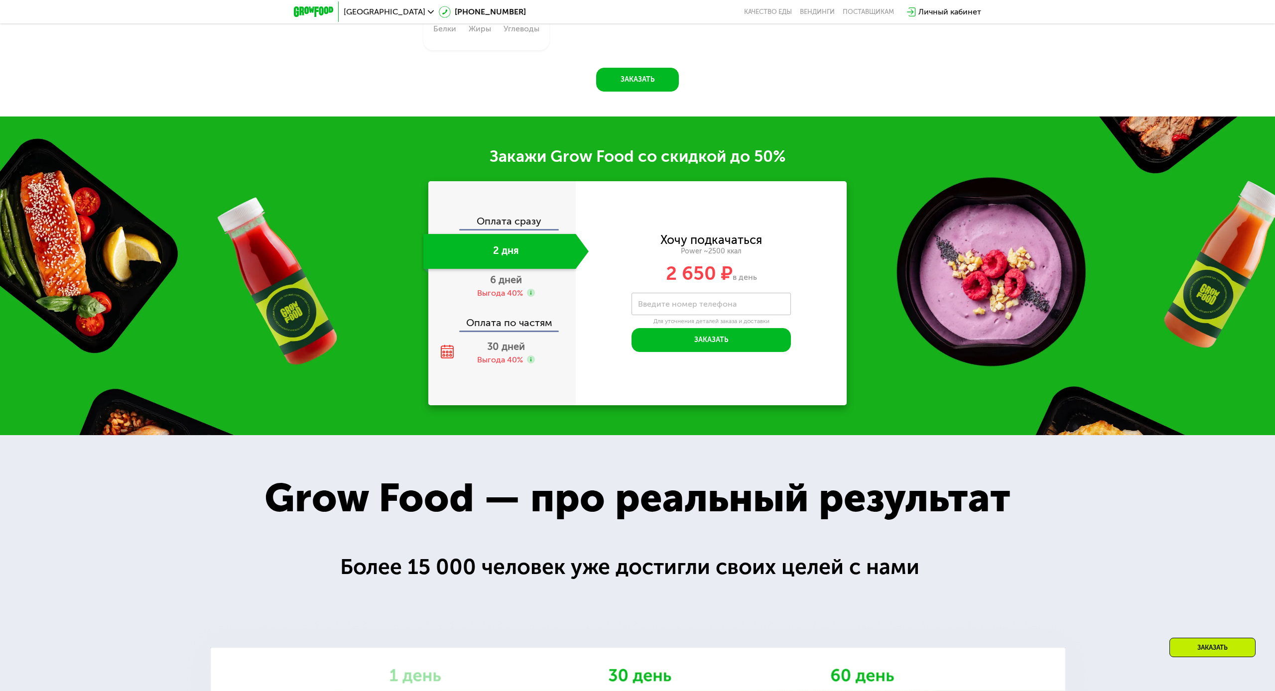
scroll to position [1637, 0]
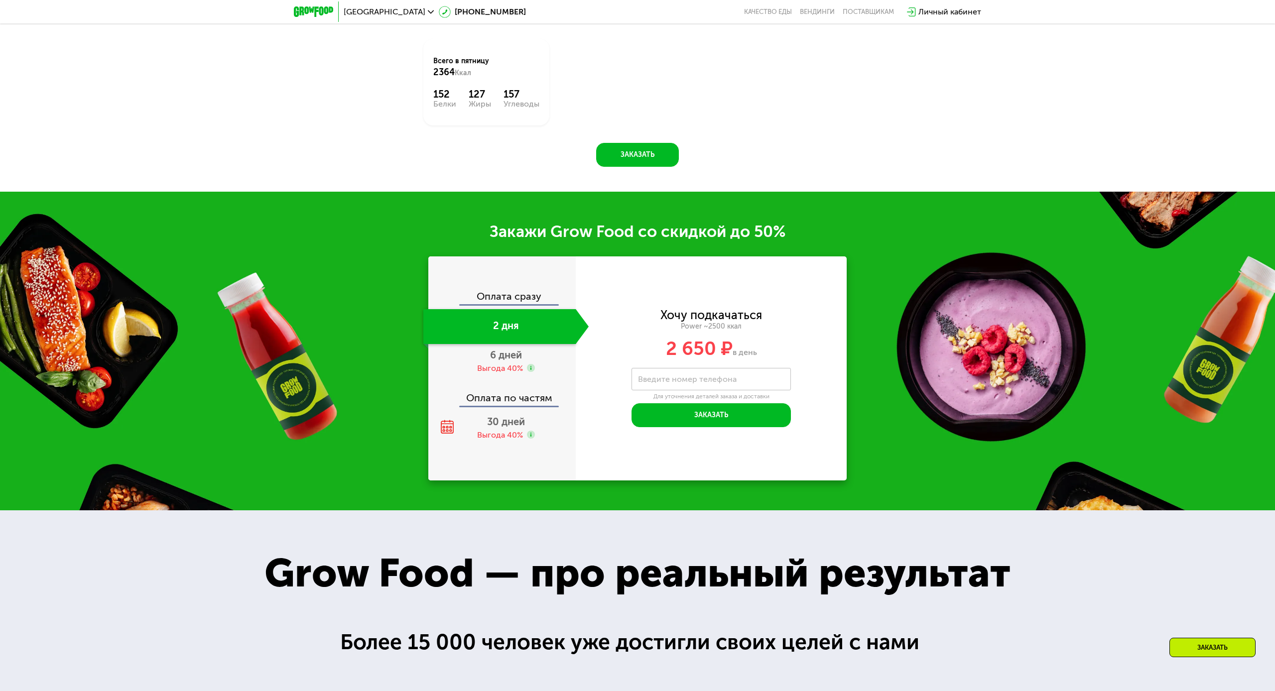
click at [508, 357] on span "6 дней" at bounding box center [506, 355] width 32 height 12
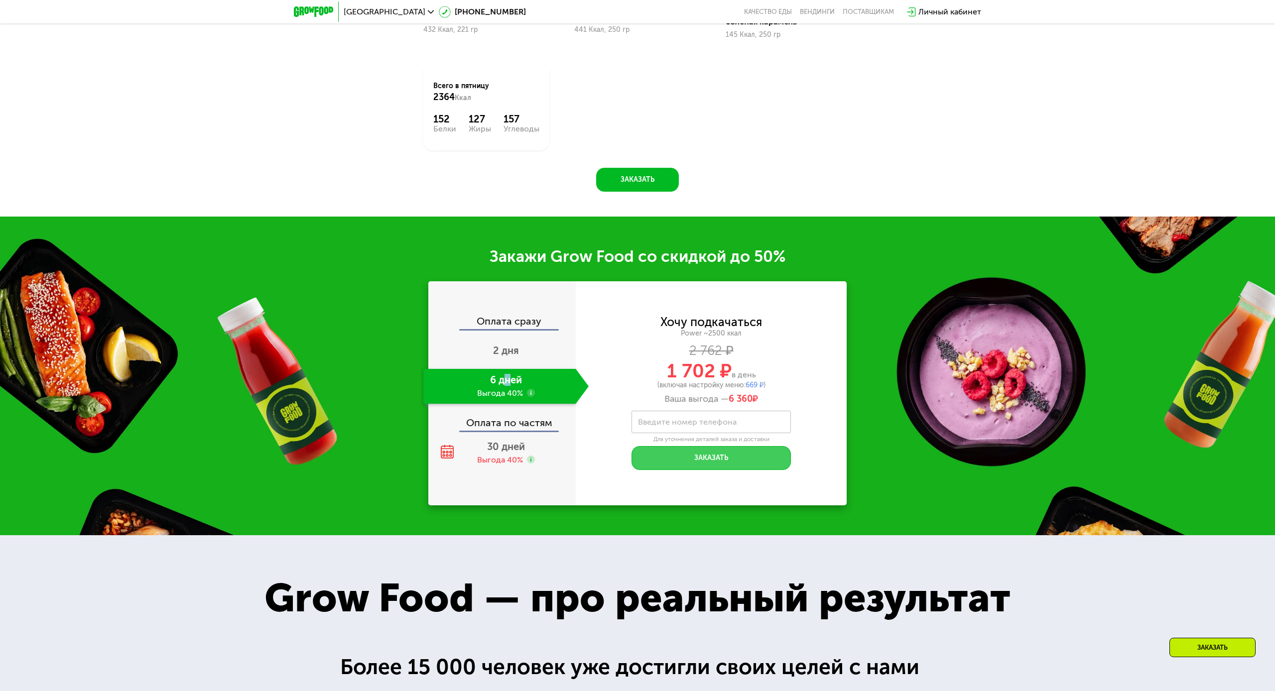
click at [676, 451] on button "Заказать" at bounding box center [711, 458] width 159 height 24
click at [672, 421] on label "Введите номер телефона" at bounding box center [687, 421] width 99 height 5
click at [672, 421] on input "Введите номер телефона" at bounding box center [711, 422] width 159 height 22
click at [449, 449] on icon at bounding box center [447, 452] width 14 height 14
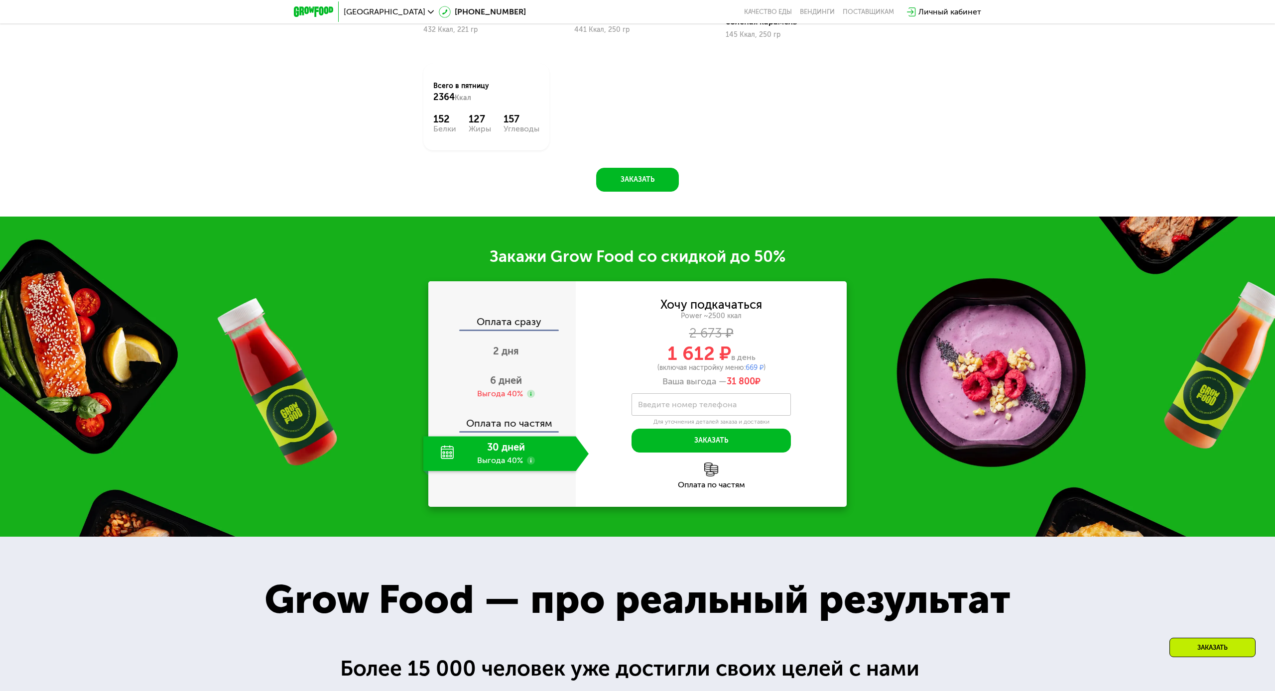
click at [508, 427] on div "Оплата по частям" at bounding box center [502, 419] width 146 height 23
click at [505, 380] on span "6 дней" at bounding box center [506, 381] width 32 height 12
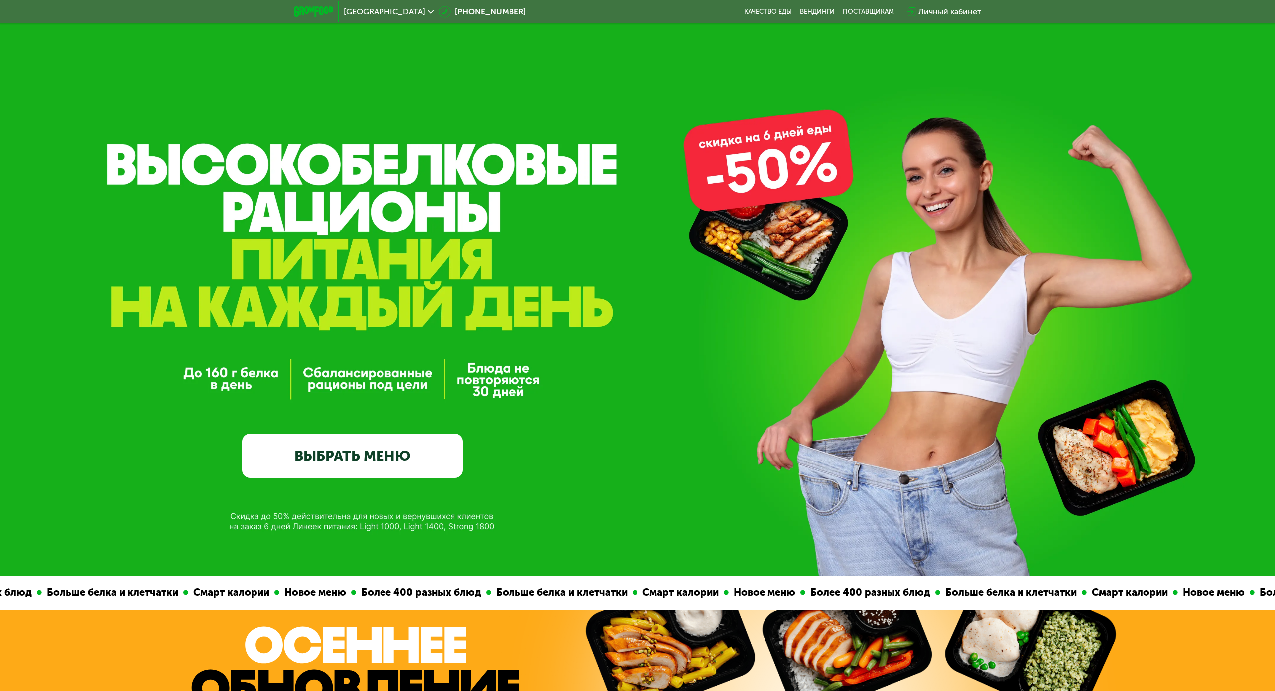
scroll to position [0, 0]
click at [933, 11] on div "Личный кабинет" at bounding box center [949, 12] width 63 height 12
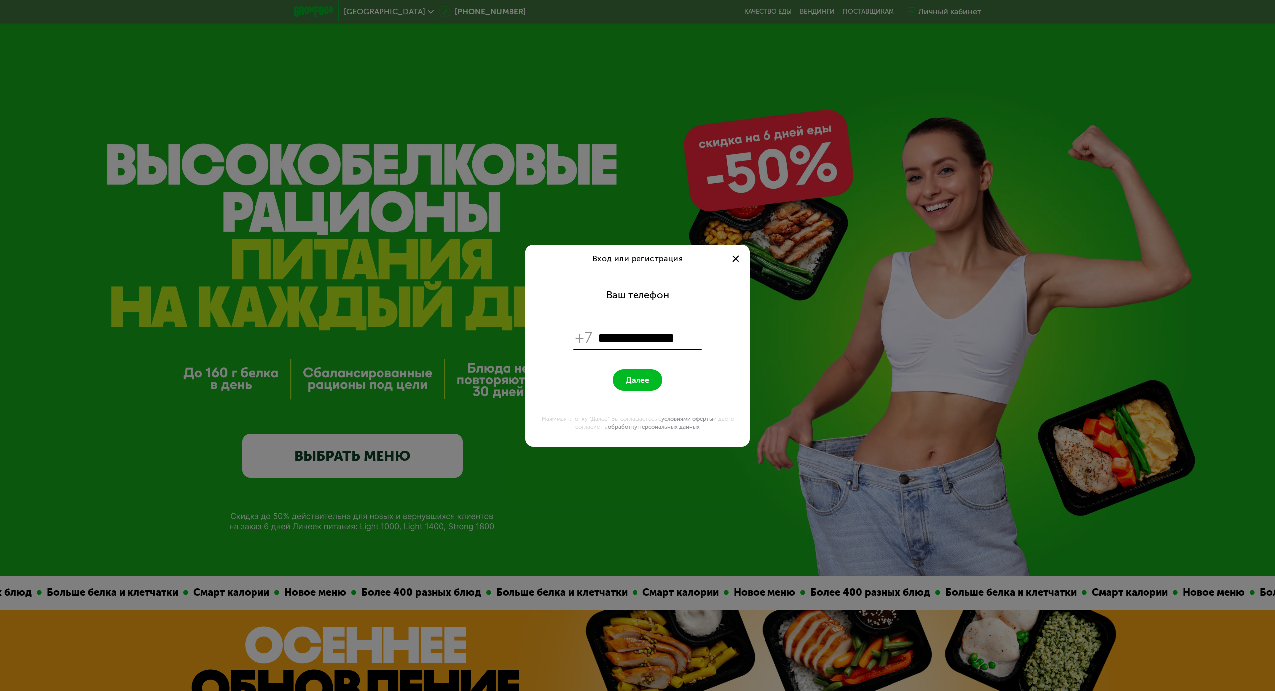
type input "**********"
drag, startPoint x: 626, startPoint y: 383, endPoint x: 637, endPoint y: 373, distance: 15.2
click at [626, 383] on span "Далее" at bounding box center [638, 380] width 24 height 9
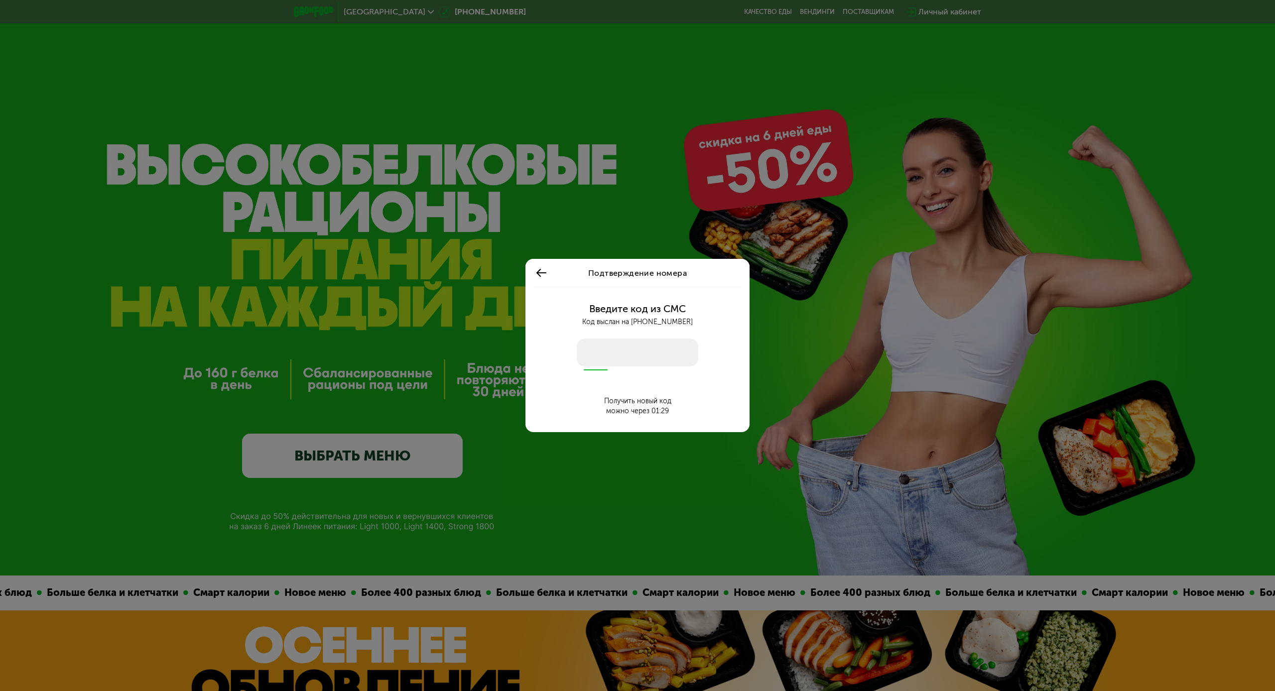
click at [607, 358] on input "number" at bounding box center [638, 353] width 122 height 28
type input "****"
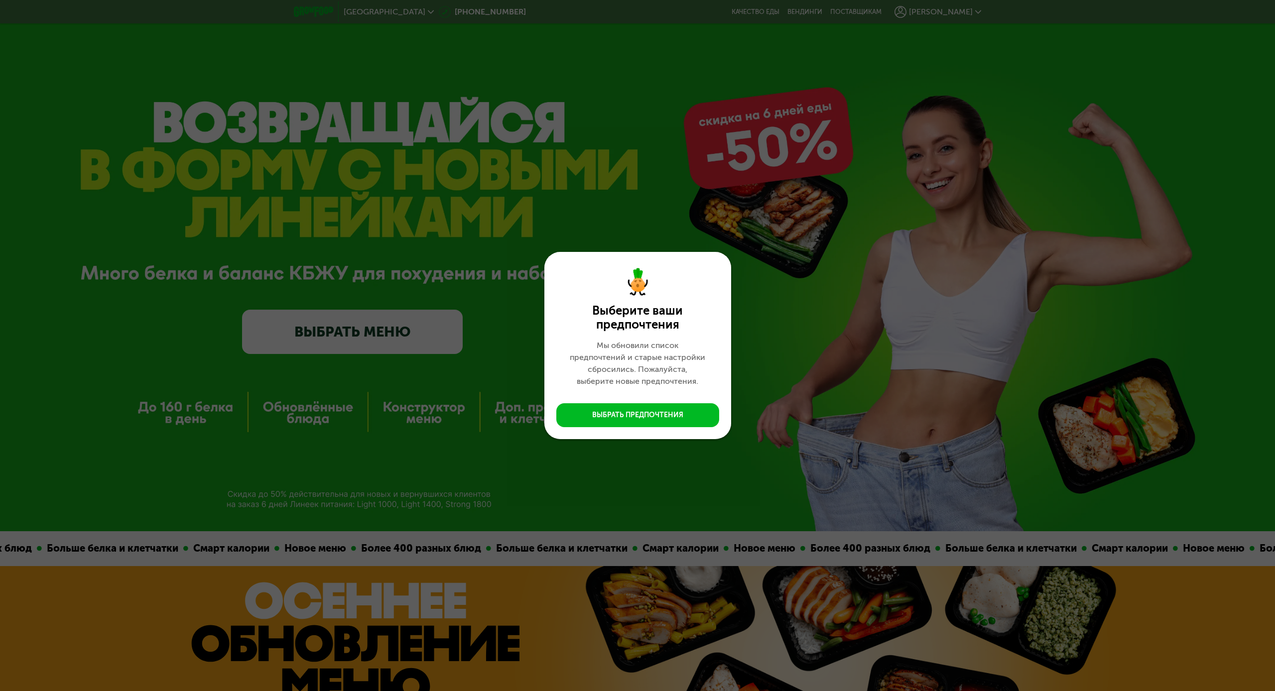
click at [808, 354] on div "Выберите ваши предпочтения Мы обновили список предпочтений и старые настройки с…" at bounding box center [637, 345] width 1275 height 691
drag, startPoint x: 639, startPoint y: 418, endPoint x: 651, endPoint y: 418, distance: 12.5
click at [639, 418] on div "Выбрать предпочтения" at bounding box center [637, 415] width 91 height 10
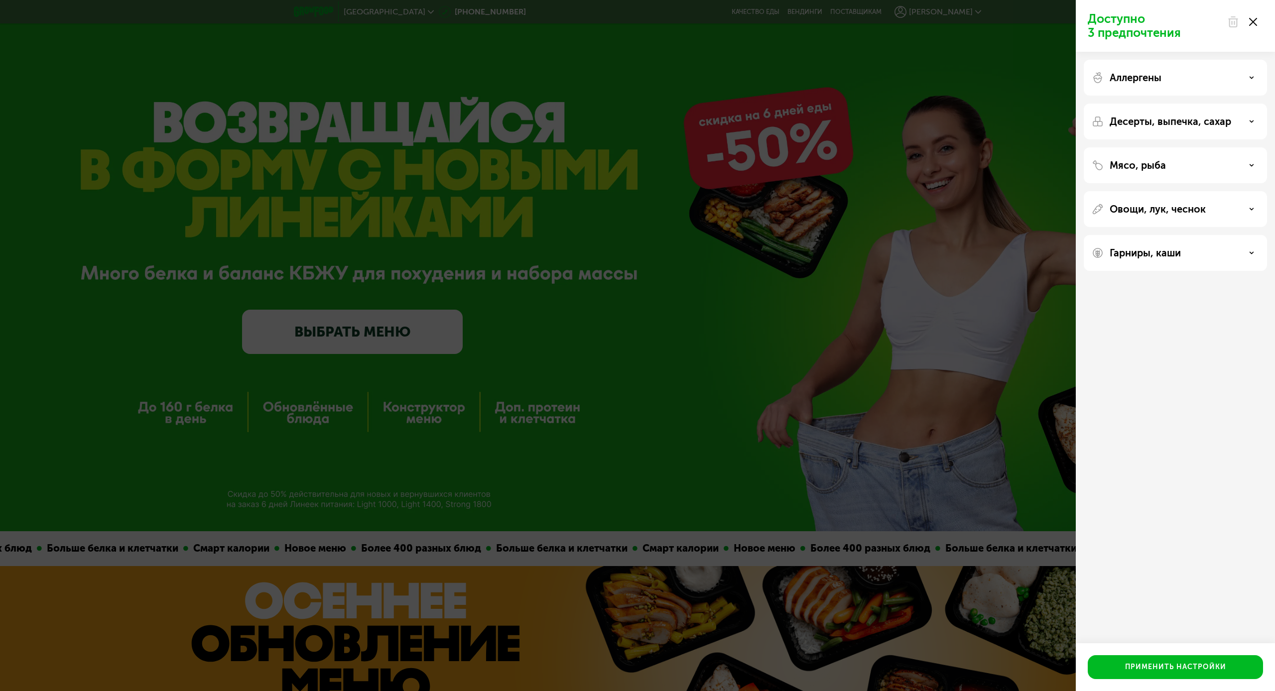
click at [1136, 79] on p "Аллергены" at bounding box center [1136, 78] width 52 height 12
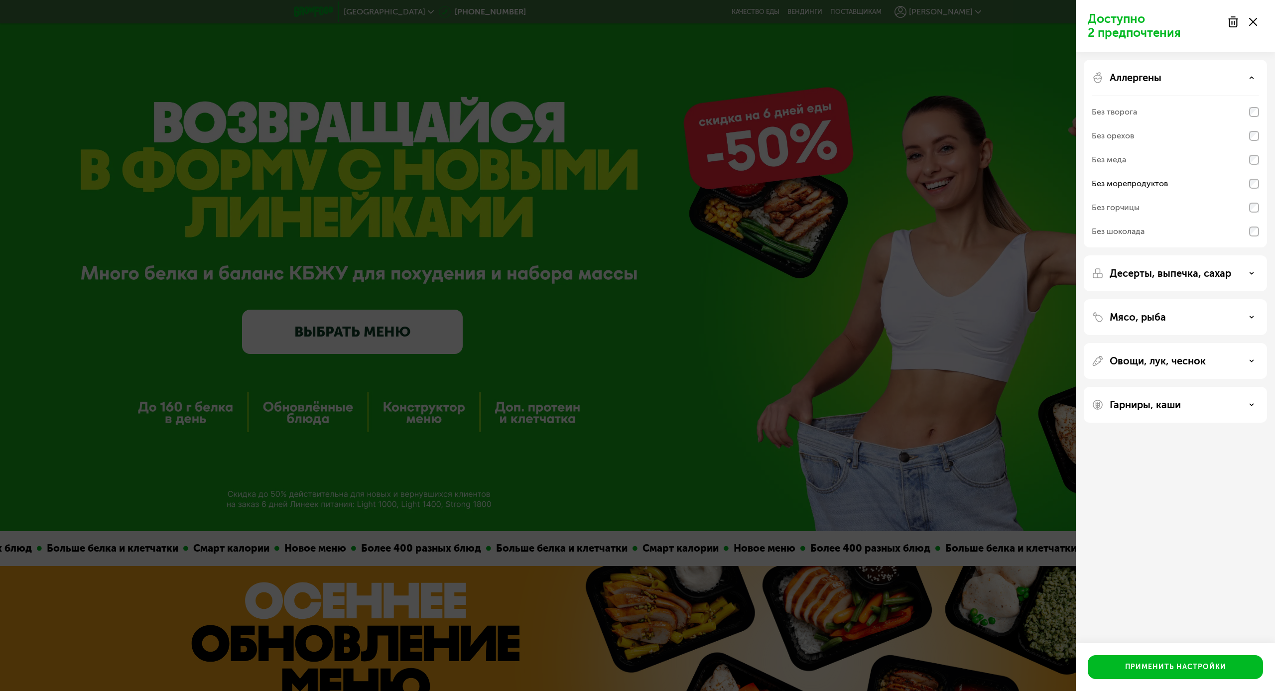
click at [1160, 322] on p "Мясо, рыба" at bounding box center [1138, 317] width 56 height 12
click at [1188, 669] on div "Применить настройки" at bounding box center [1175, 667] width 101 height 10
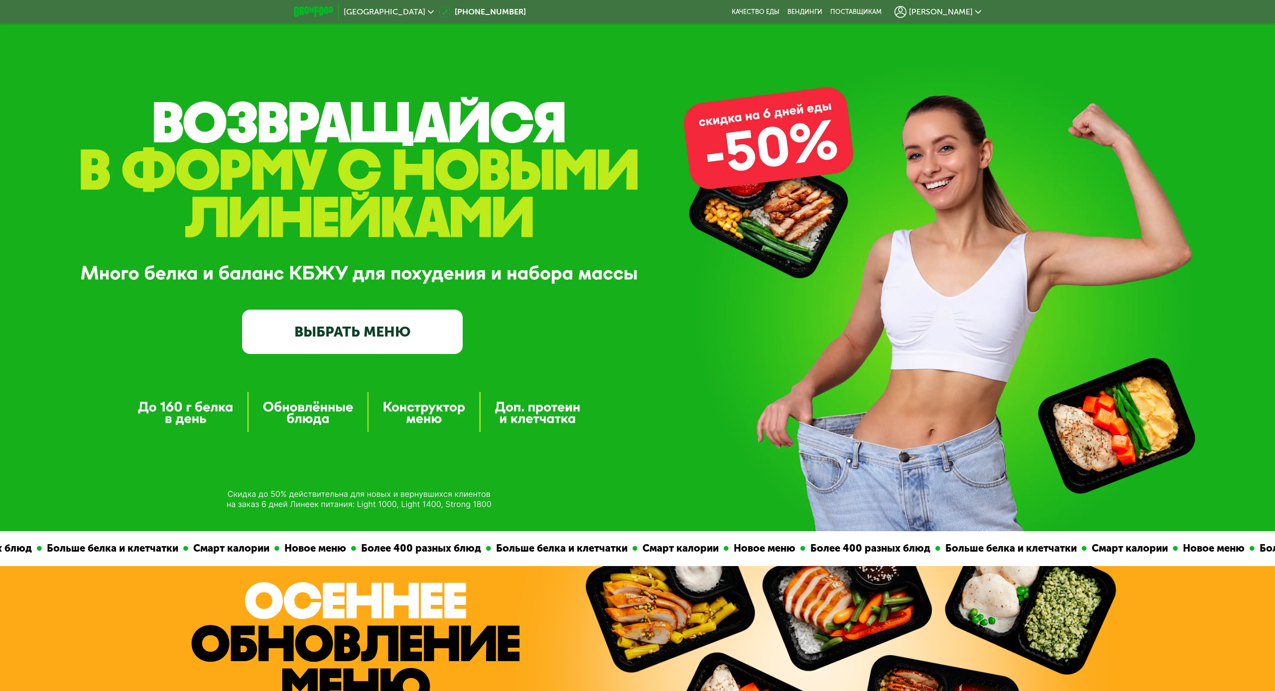
click at [334, 333] on link "ВЫБРАТЬ МЕНЮ" at bounding box center [352, 332] width 221 height 44
click at [972, 11] on span "[PERSON_NAME]" at bounding box center [941, 12] width 64 height 8
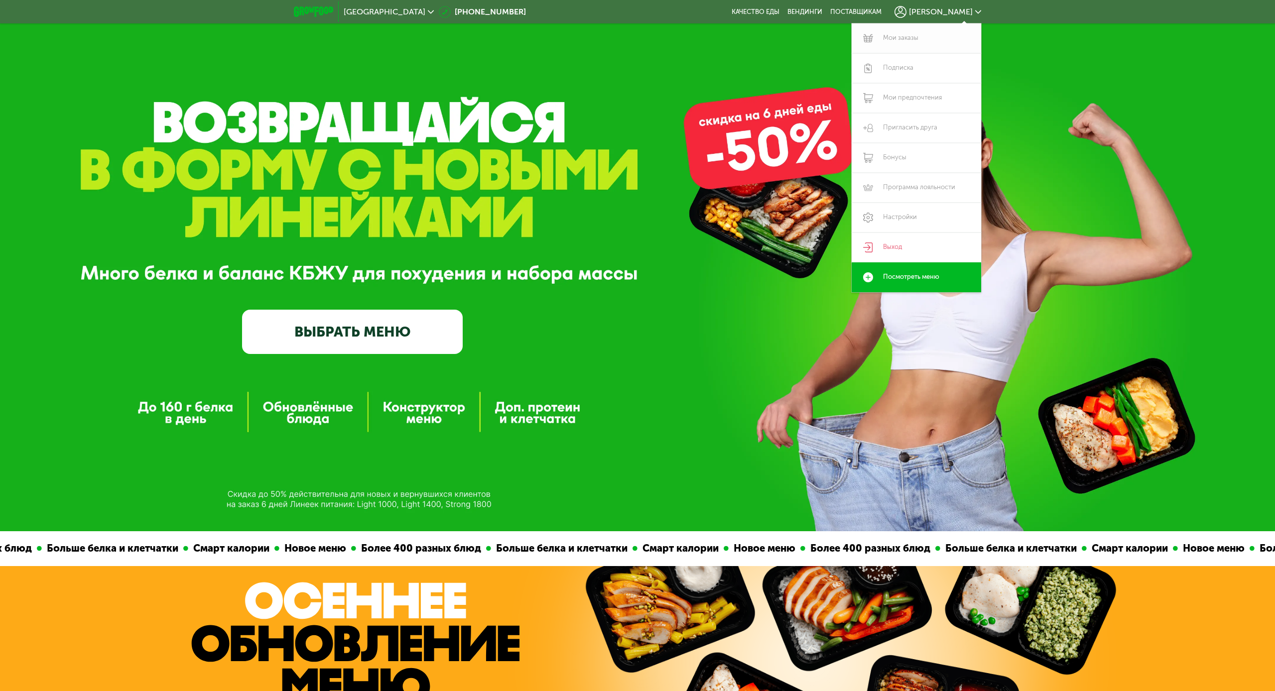
click at [897, 38] on link "Мои заказы" at bounding box center [916, 38] width 129 height 30
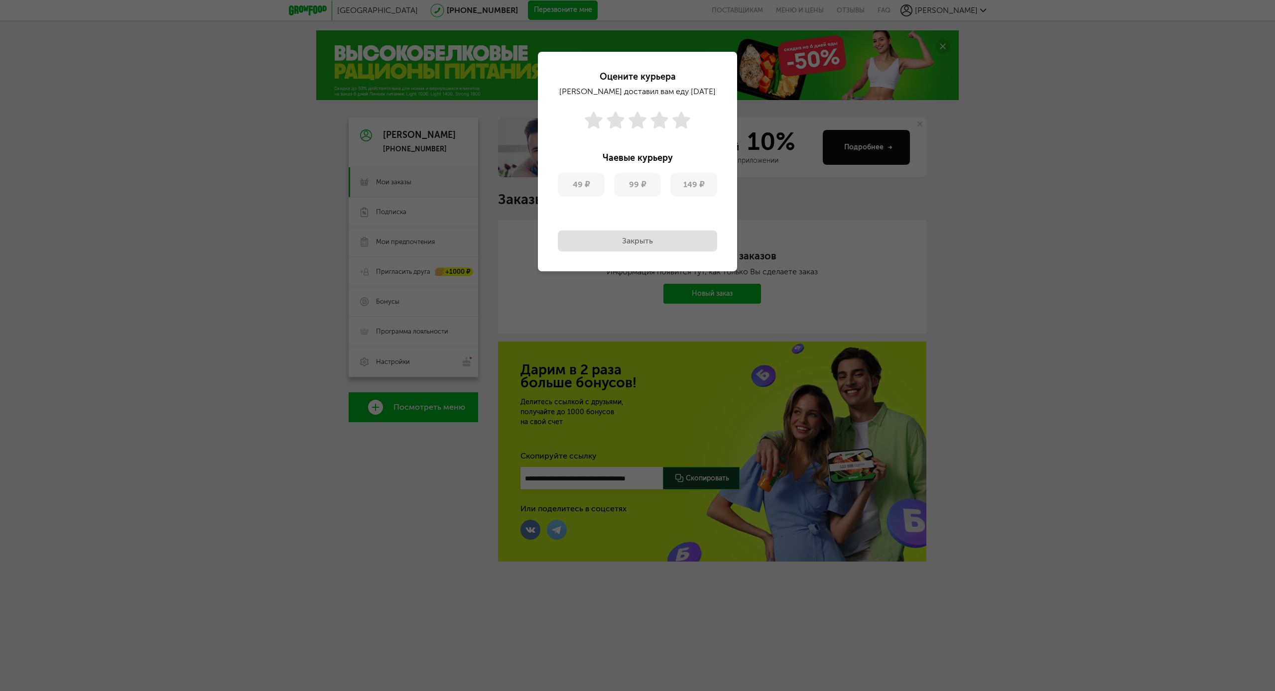
drag, startPoint x: 808, startPoint y: 187, endPoint x: 758, endPoint y: 207, distance: 54.1
click at [808, 187] on div "Оцените курьера [PERSON_NAME] доставил вам еду [DATE] Чаевые курьеру 49 ₽ 99 ₽ …" at bounding box center [637, 345] width 1275 height 691
click at [616, 243] on button "Закрыть" at bounding box center [637, 241] width 159 height 21
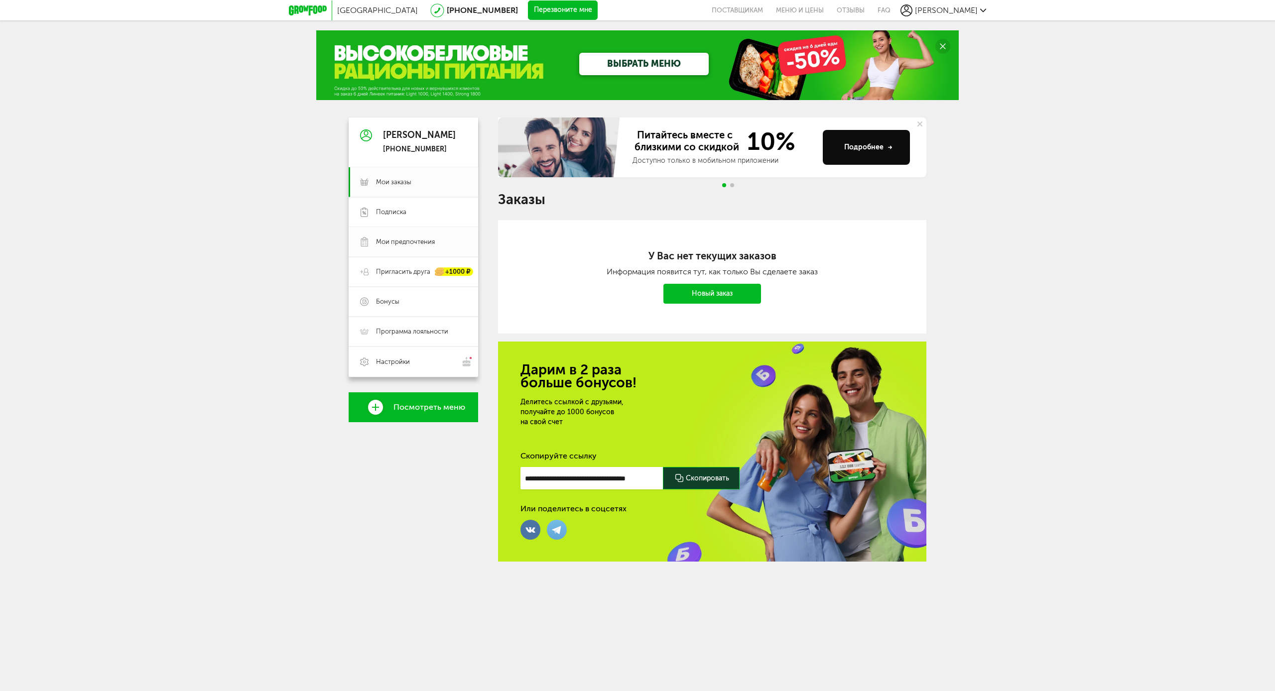
click at [395, 242] on span "Мои предпочтения" at bounding box center [405, 242] width 59 height 9
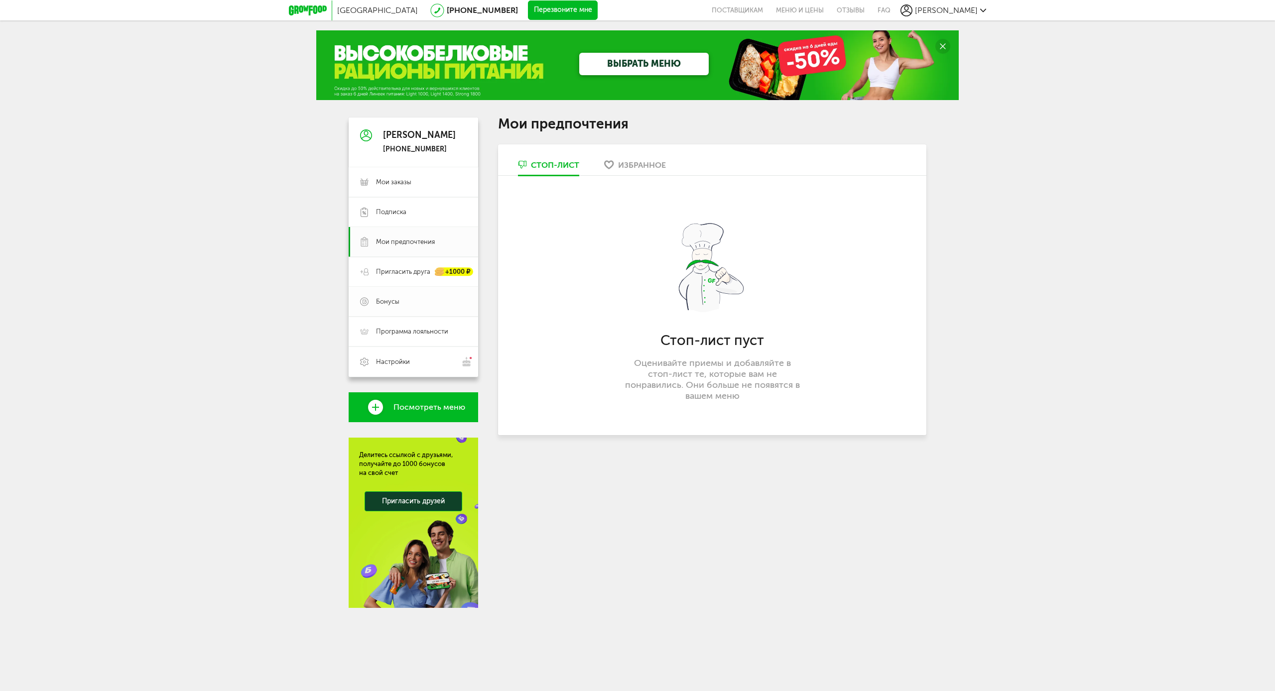
click at [387, 300] on span "Бонусы" at bounding box center [387, 301] width 23 height 9
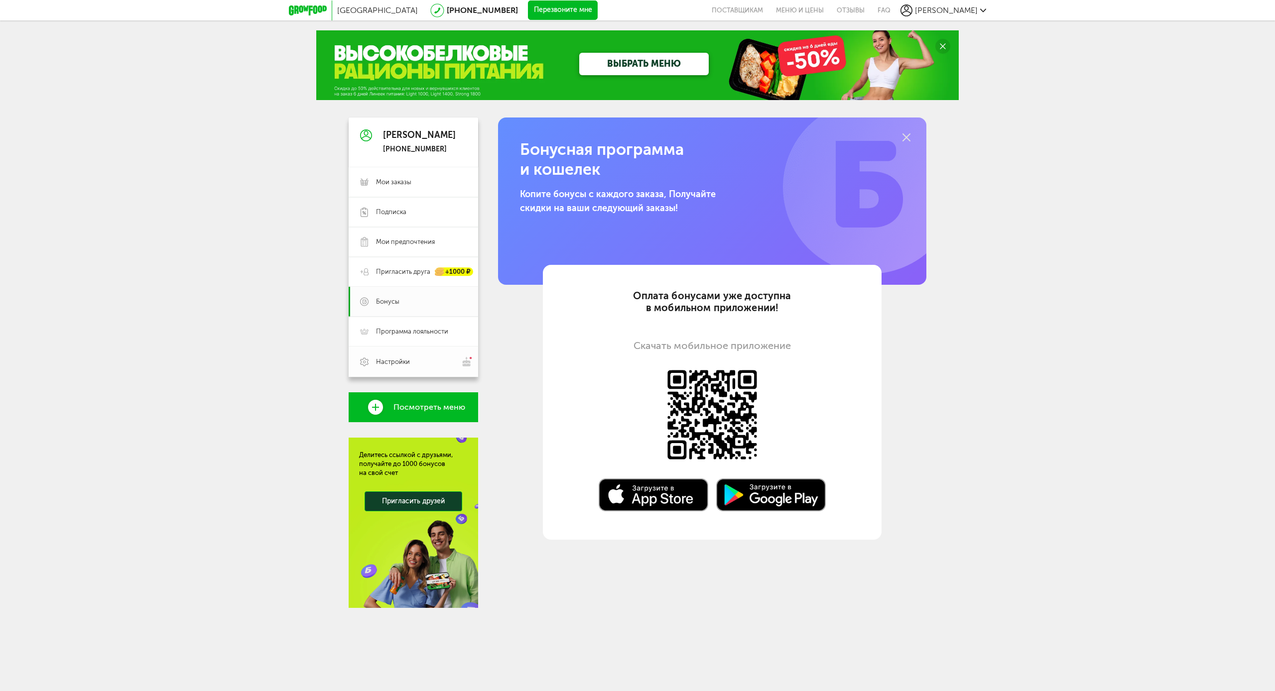
click at [400, 362] on span "Настройки" at bounding box center [393, 362] width 34 height 9
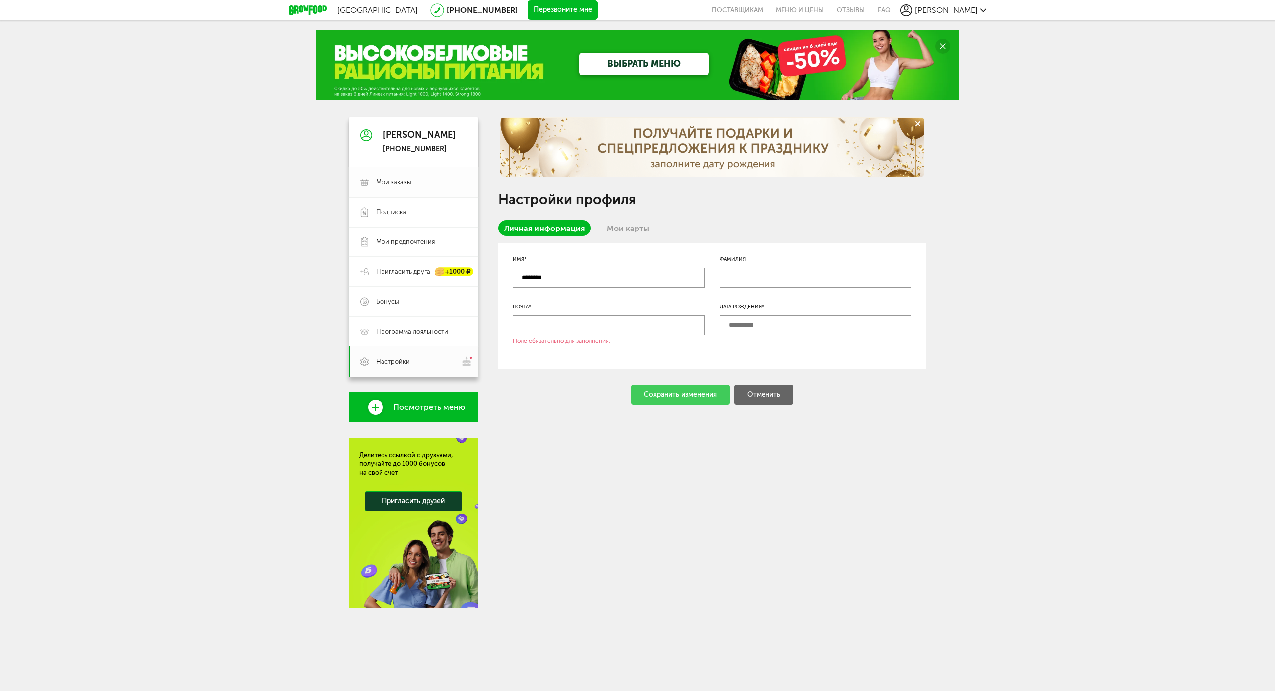
click at [400, 185] on span "Мои заказы" at bounding box center [393, 182] width 35 height 9
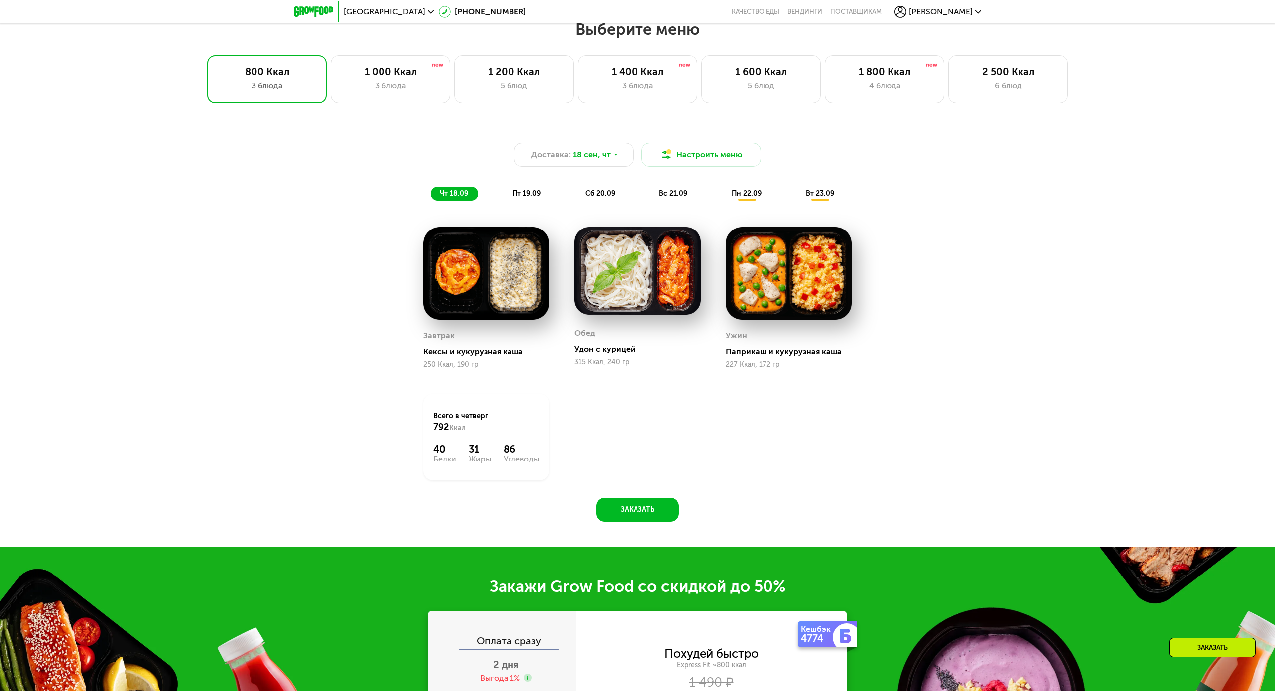
scroll to position [1028, 0]
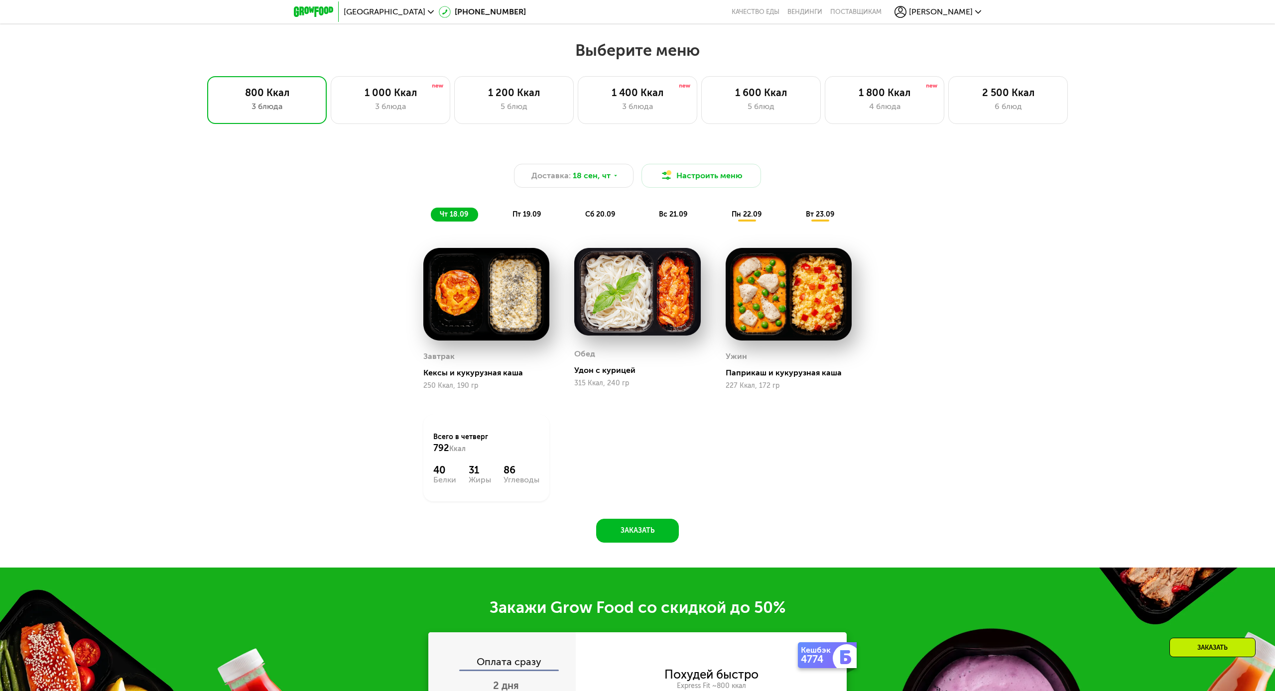
drag, startPoint x: 986, startPoint y: 110, endPoint x: 978, endPoint y: 124, distance: 16.3
click at [986, 110] on div "6 блюд" at bounding box center [1008, 107] width 99 height 12
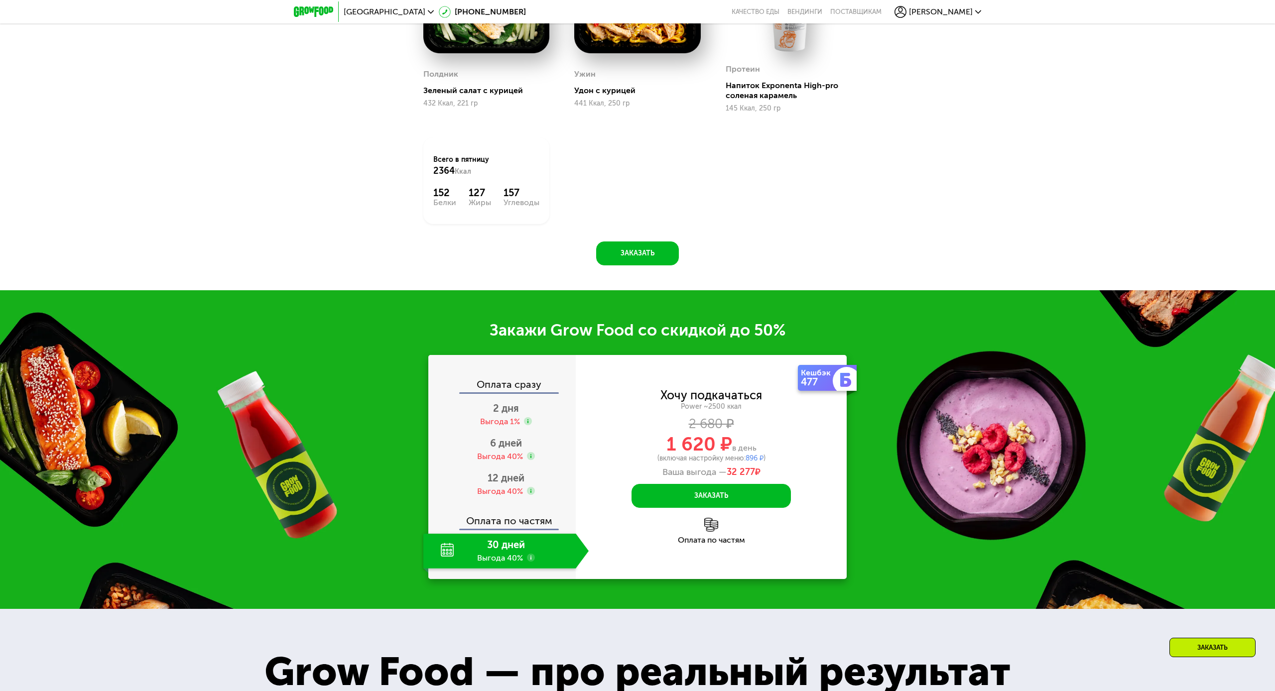
scroll to position [1433, 0]
click at [503, 484] on span "12 дней" at bounding box center [506, 478] width 37 height 12
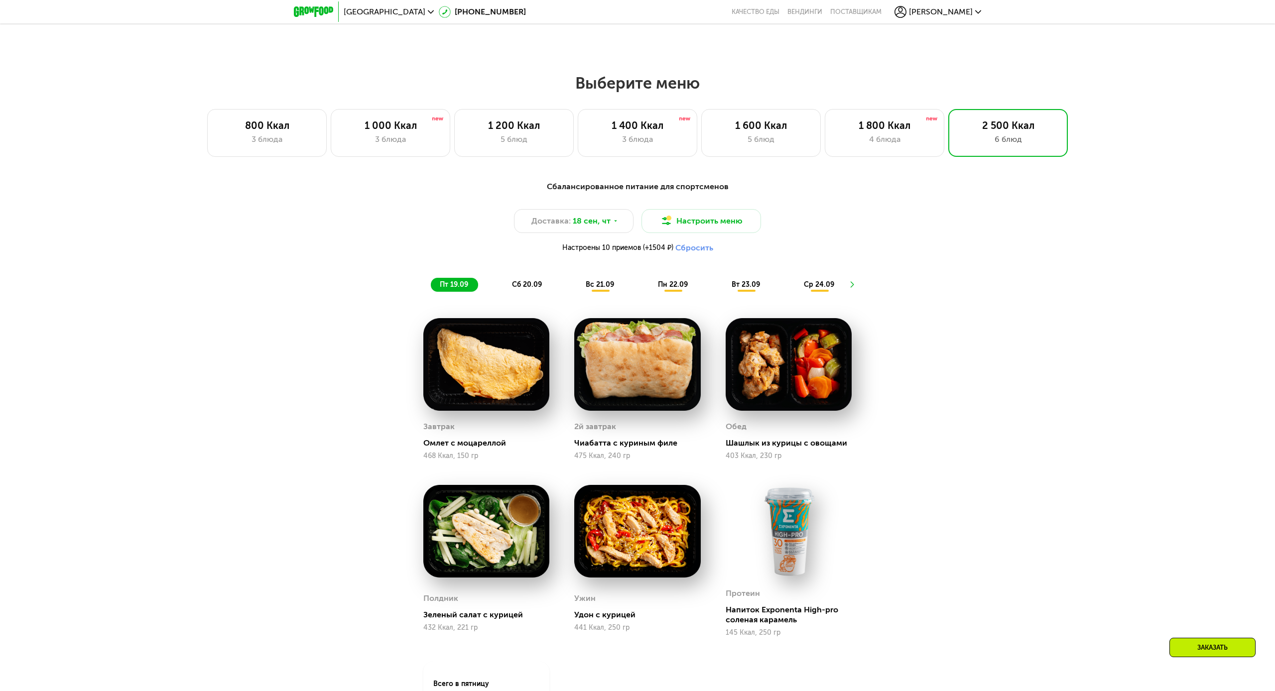
scroll to position [823, 0]
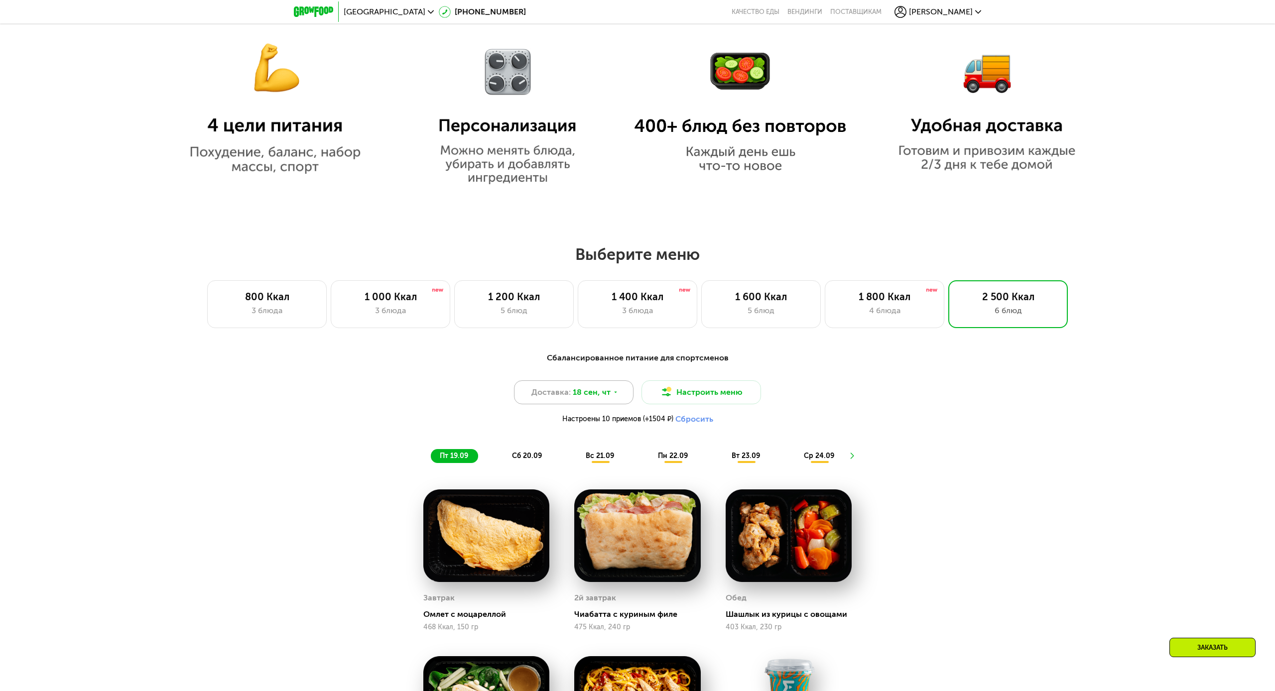
click at [575, 392] on span "18 сен, чт" at bounding box center [592, 392] width 38 height 12
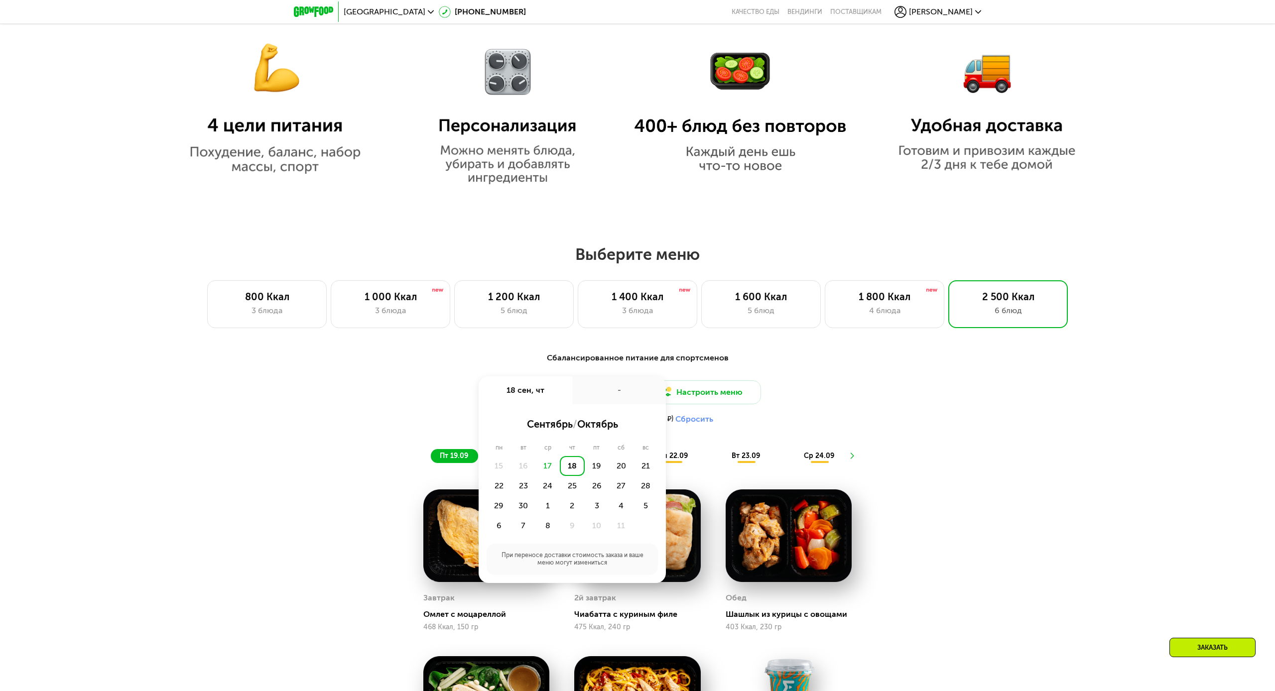
click at [823, 410] on div "Доставка: 18 сен, чт 18 сен, чт - сентябрь / октябрь пн вт ср чт пт сб вс 15 16…" at bounding box center [638, 405] width 590 height 49
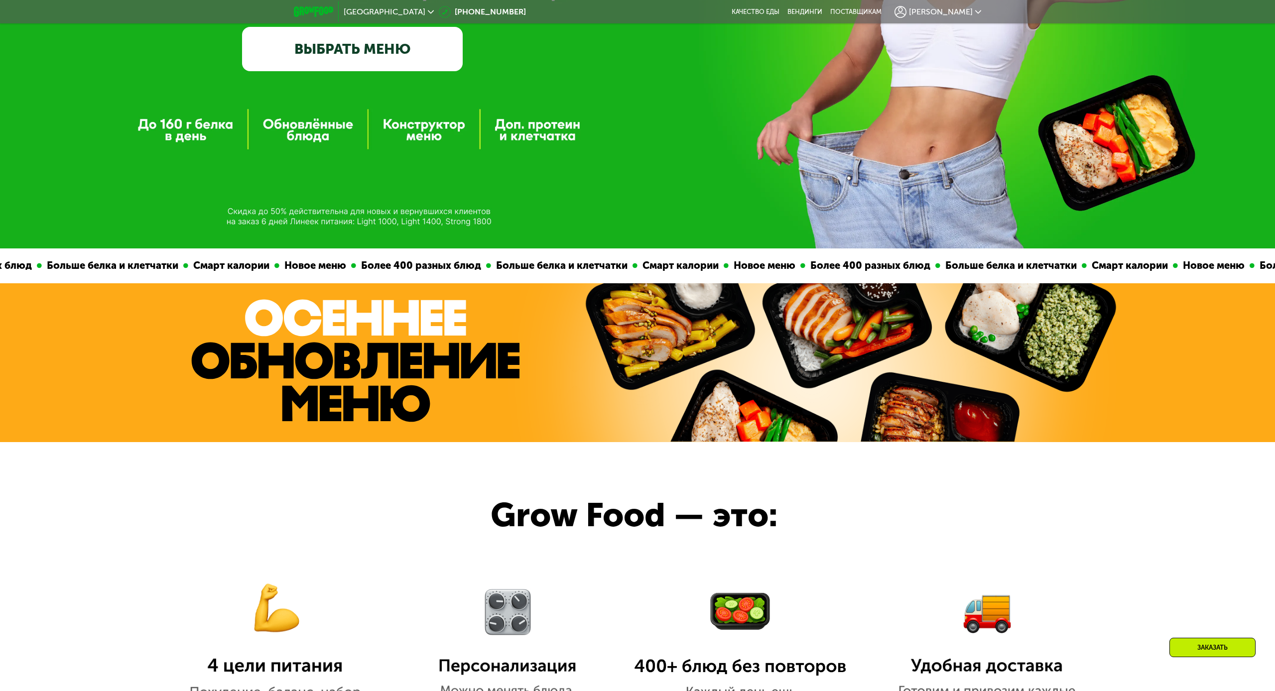
scroll to position [281, 0]
